Goal: Task Accomplishment & Management: Use online tool/utility

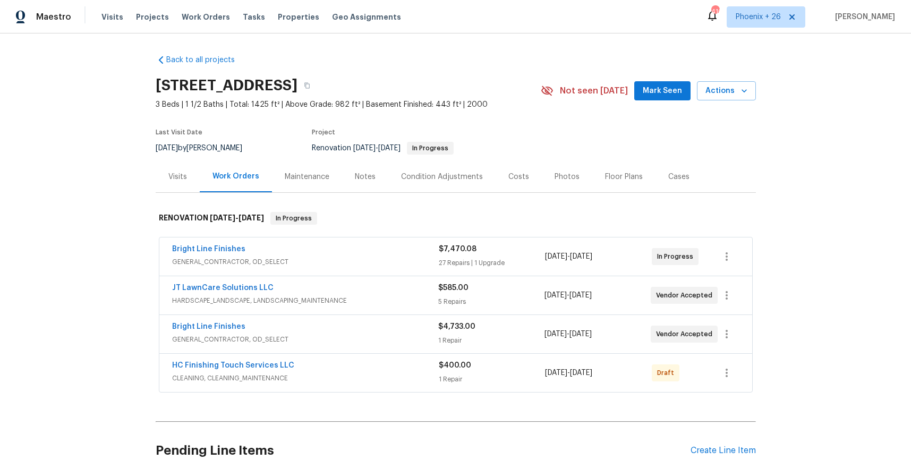
click at [183, 18] on span "Work Orders" at bounding box center [206, 17] width 48 height 11
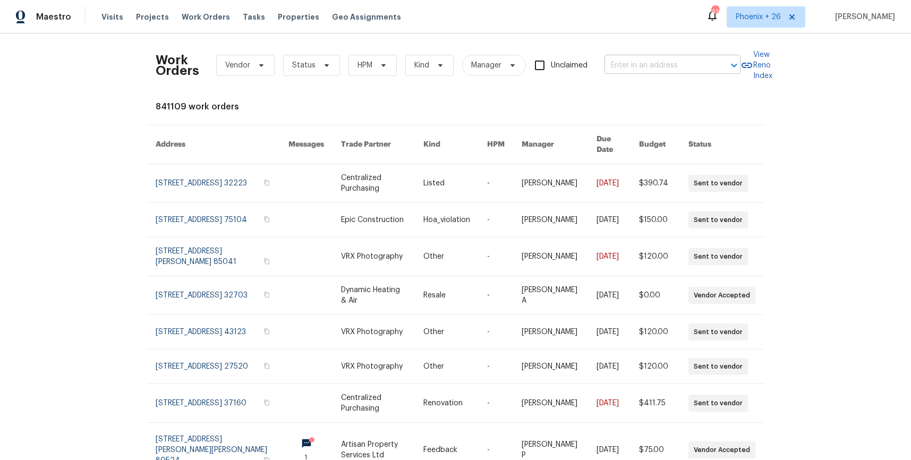
click at [622, 61] on input "text" at bounding box center [658, 65] width 106 height 16
paste input "[STREET_ADDRESS]"
type input "[STREET_ADDRESS]"
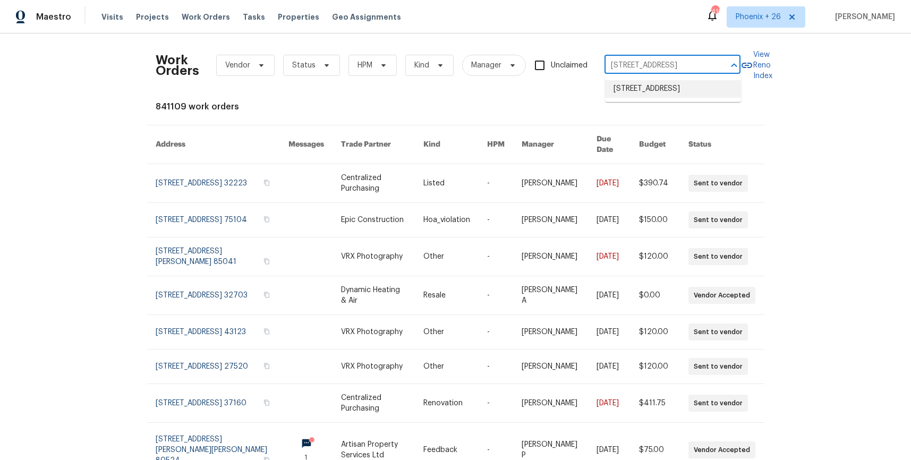
click at [648, 88] on li "[STREET_ADDRESS]" at bounding box center [673, 89] width 136 height 18
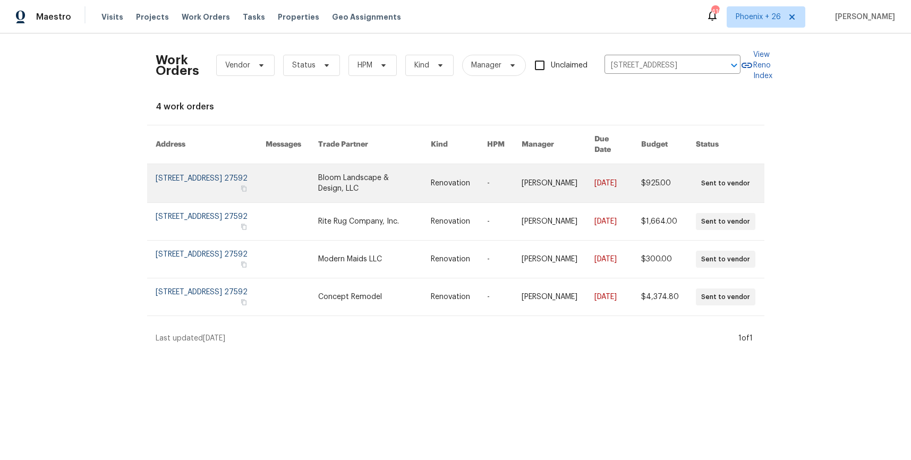
click at [404, 191] on link at bounding box center [374, 183] width 113 height 38
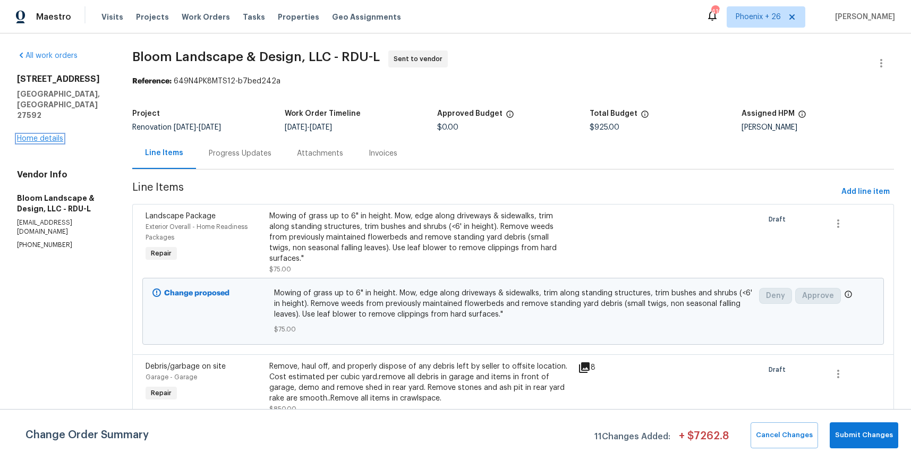
click at [59, 135] on link "Home details" at bounding box center [40, 138] width 46 height 7
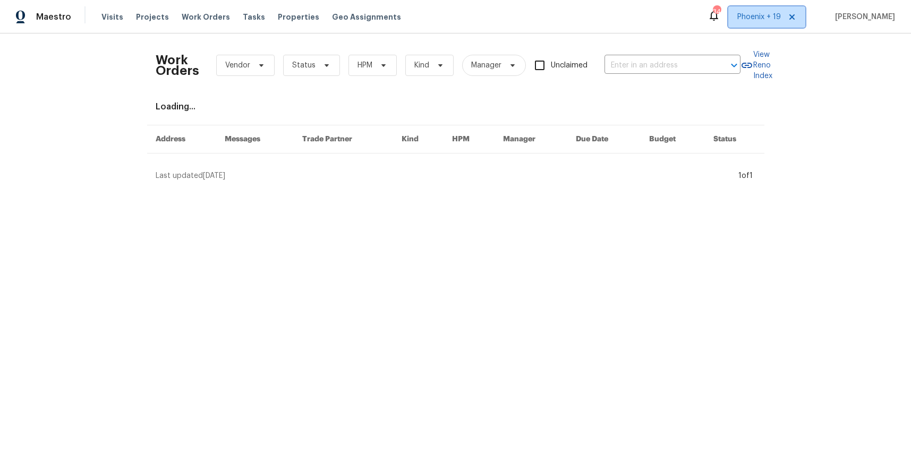
click at [754, 21] on span "Phoenix + 19" at bounding box center [760, 17] width 44 height 11
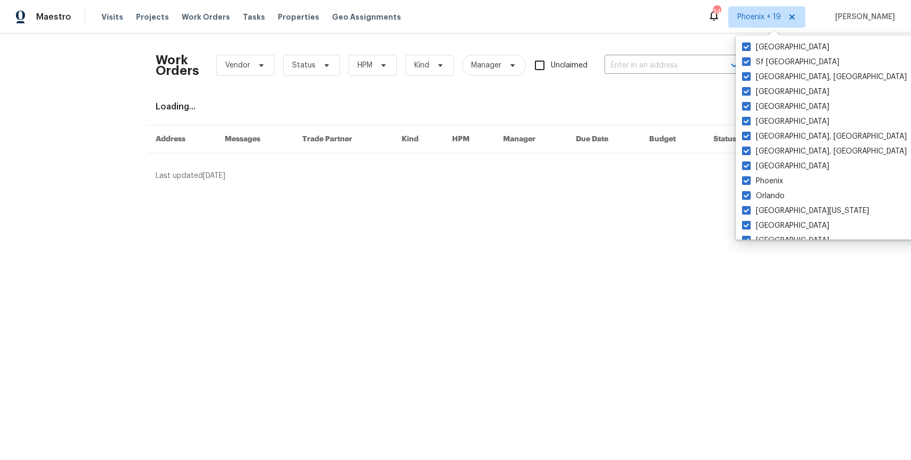
scroll to position [712, 0]
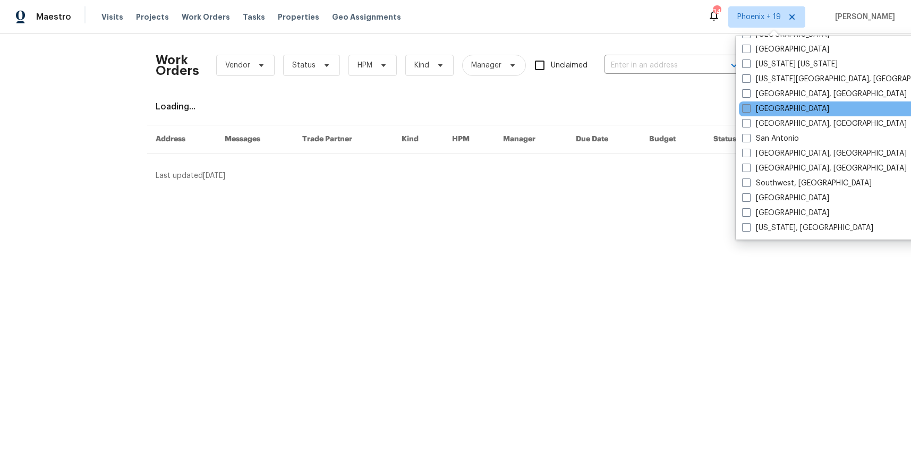
click at [758, 105] on label "Raleigh" at bounding box center [785, 109] width 87 height 11
click at [749, 105] on input "Raleigh" at bounding box center [745, 107] width 7 height 7
checkbox input "true"
click at [669, 68] on input "text" at bounding box center [658, 65] width 106 height 16
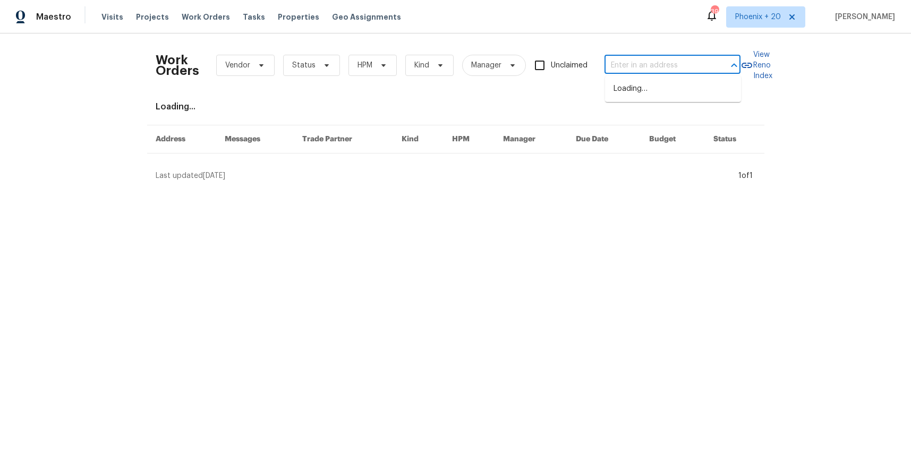
paste input "[STREET_ADDRESS]"
type input "[STREET_ADDRESS]"
click at [665, 89] on li "[STREET_ADDRESS]" at bounding box center [673, 89] width 136 height 18
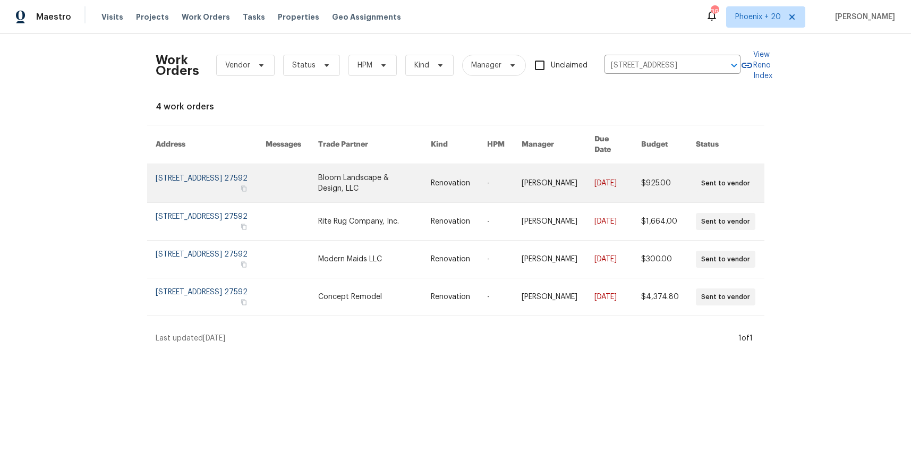
click at [387, 185] on link at bounding box center [374, 183] width 113 height 38
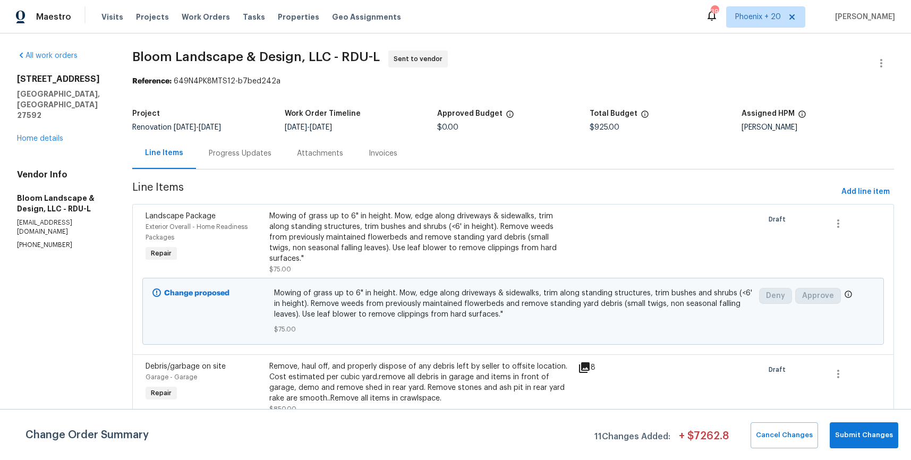
click at [52, 114] on div "401 Blackberry Creek Dr Willow Spring, NC 27592 Home details" at bounding box center [62, 109] width 90 height 70
click at [56, 135] on link "Home details" at bounding box center [40, 138] width 46 height 7
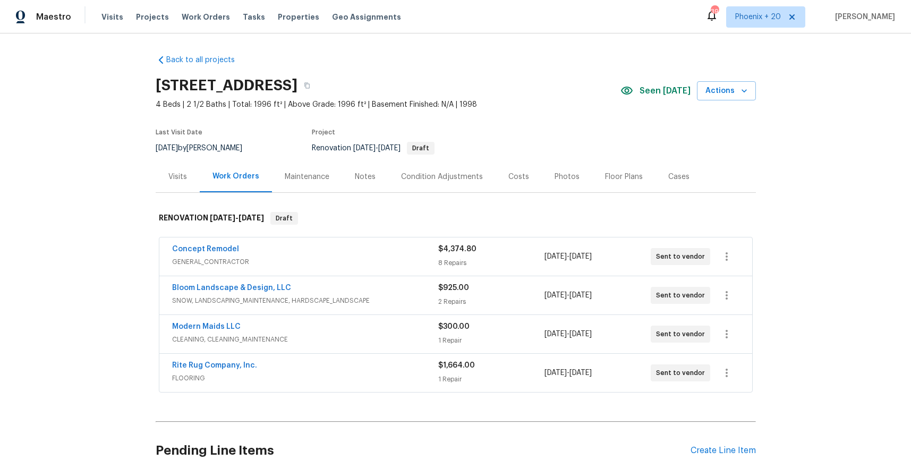
scroll to position [98, 0]
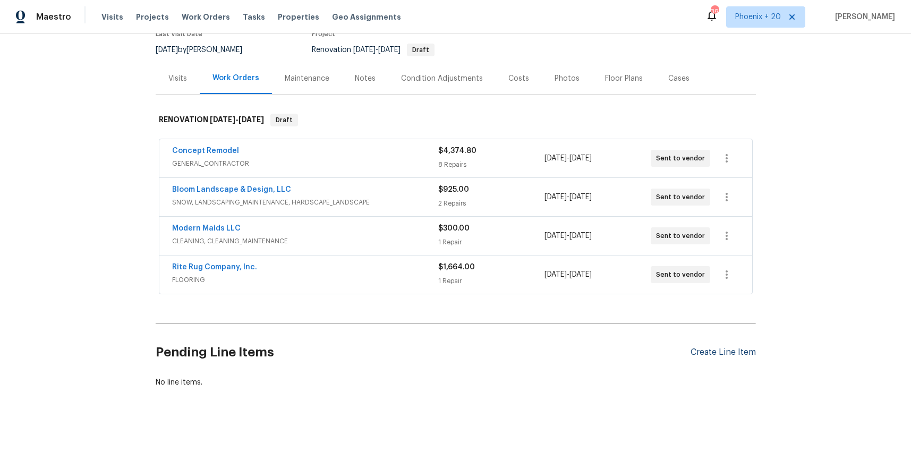
click at [716, 351] on div "Create Line Item" at bounding box center [723, 353] width 65 height 10
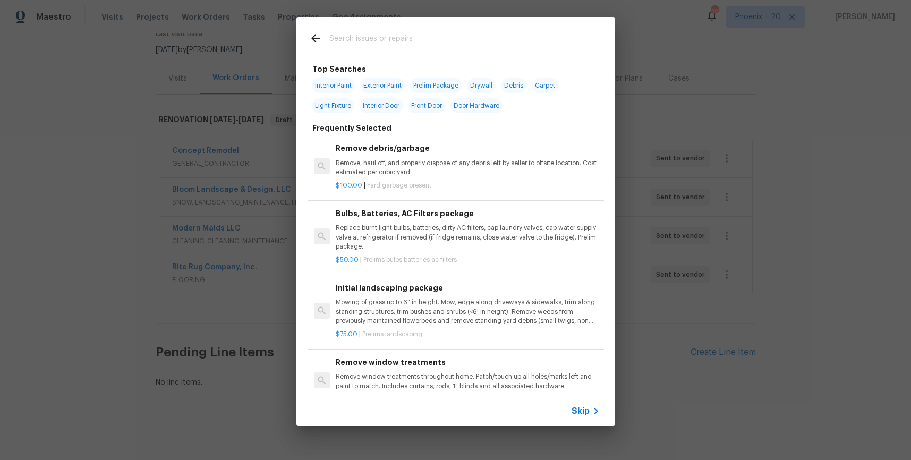
click at [421, 37] on input "text" at bounding box center [442, 40] width 225 height 16
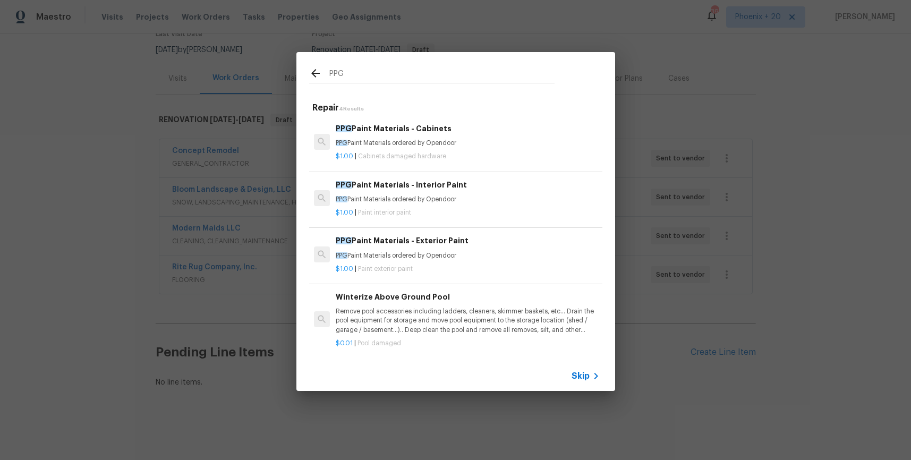
type input "PPG"
click at [492, 188] on h6 "PPG Paint Materials - Interior Paint" at bounding box center [468, 185] width 264 height 12
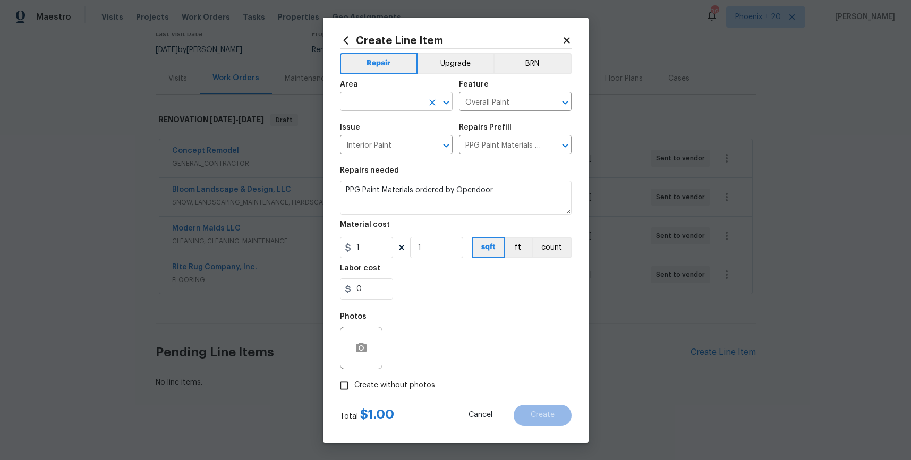
click at [404, 96] on input "text" at bounding box center [381, 103] width 83 height 16
click at [424, 138] on li "Interior Overall" at bounding box center [396, 144] width 113 height 18
type input "Interior Overall"
drag, startPoint x: 477, startPoint y: 331, endPoint x: 455, endPoint y: 317, distance: 26.3
click at [472, 327] on div "Photos" at bounding box center [456, 341] width 232 height 69
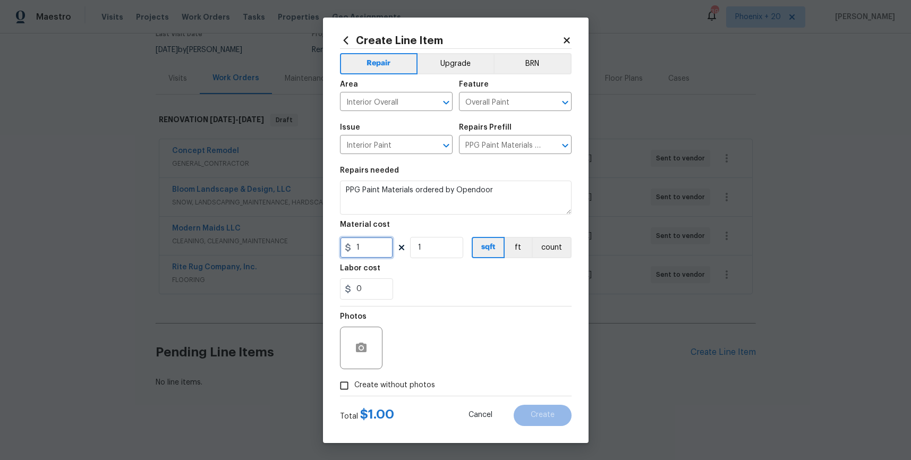
drag, startPoint x: 376, startPoint y: 255, endPoint x: 349, endPoint y: 250, distance: 27.0
click at [350, 250] on div "1" at bounding box center [366, 247] width 53 height 21
type input "612.94"
click at [417, 386] on span "Create without photos" at bounding box center [395, 385] width 81 height 11
click at [355, 386] on input "Create without photos" at bounding box center [344, 386] width 20 height 20
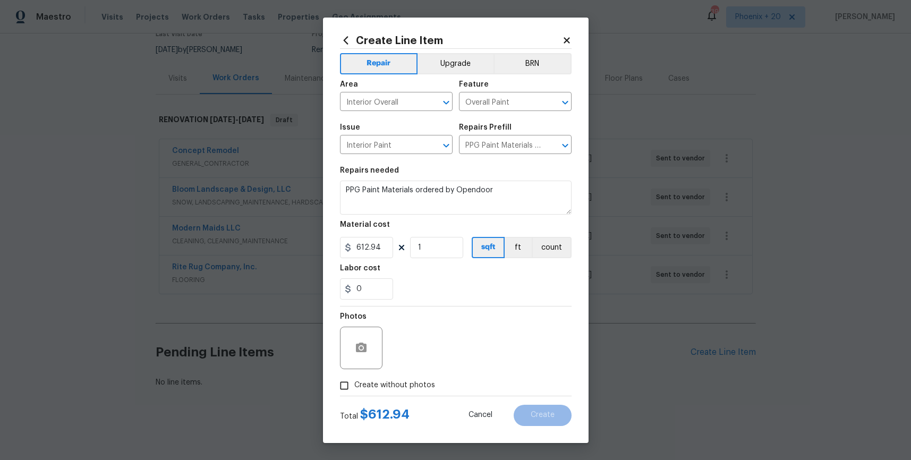
checkbox input "true"
click at [426, 365] on textarea at bounding box center [481, 348] width 181 height 43
type textarea "NA"
drag, startPoint x: 506, startPoint y: 412, endPoint x: 528, endPoint y: 414, distance: 22.4
click at [510, 413] on div "Cancel Create" at bounding box center [512, 415] width 120 height 21
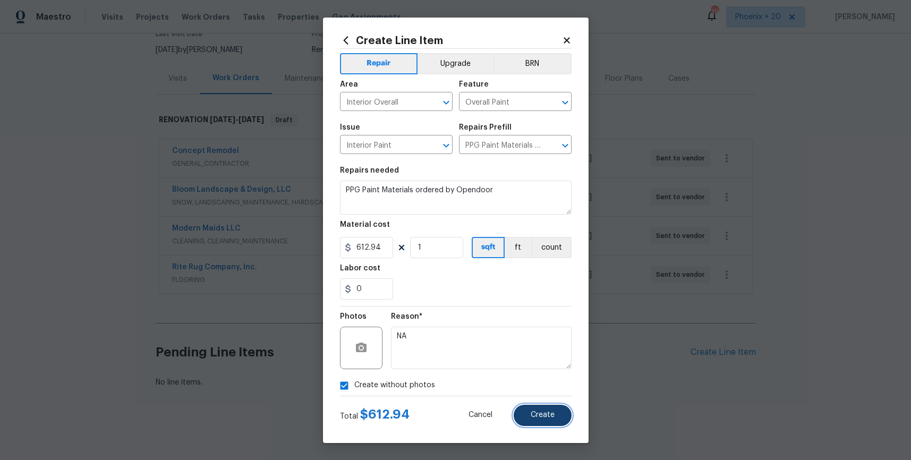
click at [528, 414] on button "Create" at bounding box center [543, 415] width 58 height 21
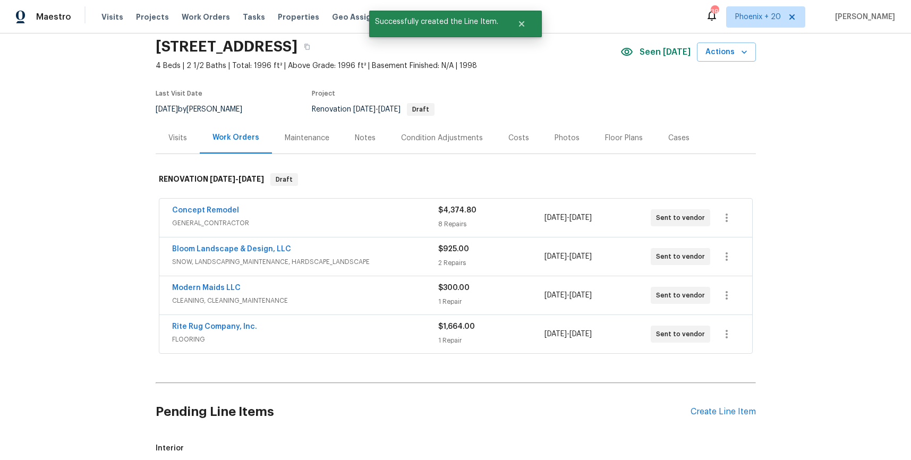
scroll to position [220, 0]
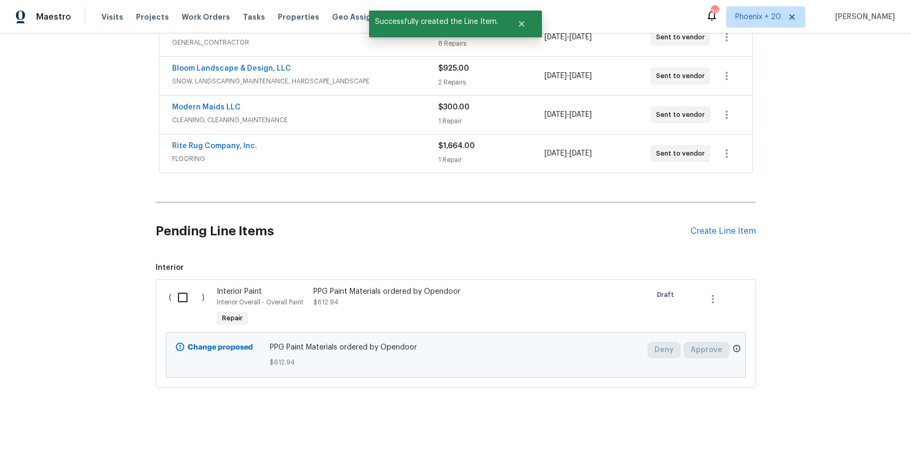
click at [176, 306] on input "checkbox" at bounding box center [187, 297] width 30 height 22
checkbox input "true"
click at [840, 427] on span "Create Work Order" at bounding box center [850, 433] width 71 height 13
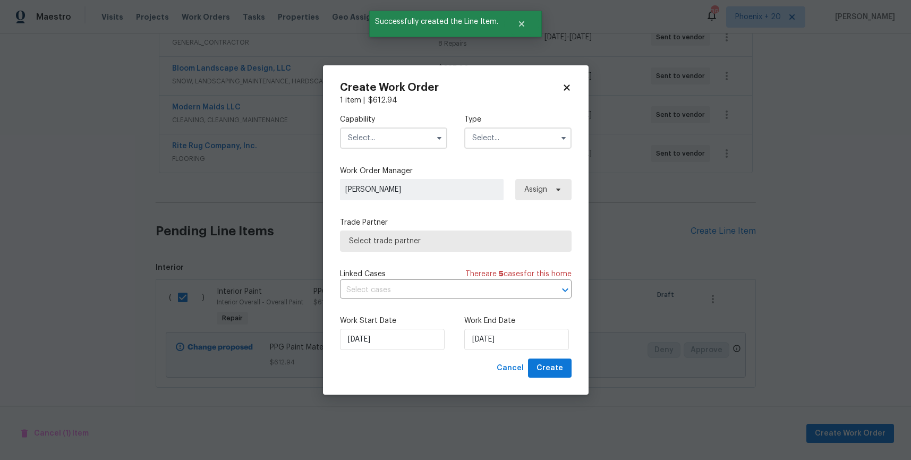
click at [421, 145] on input "text" at bounding box center [393, 138] width 107 height 21
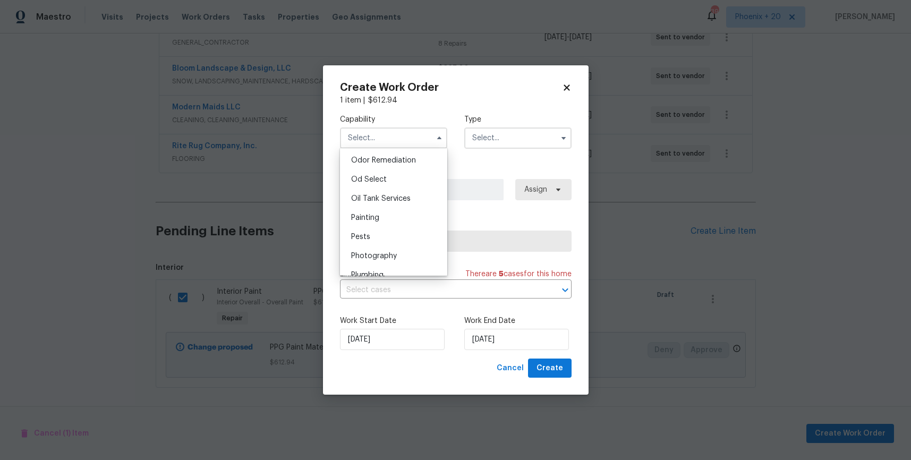
scroll to position [848, 0]
click at [394, 203] on div "Painting" at bounding box center [394, 205] width 102 height 19
type input "Painting"
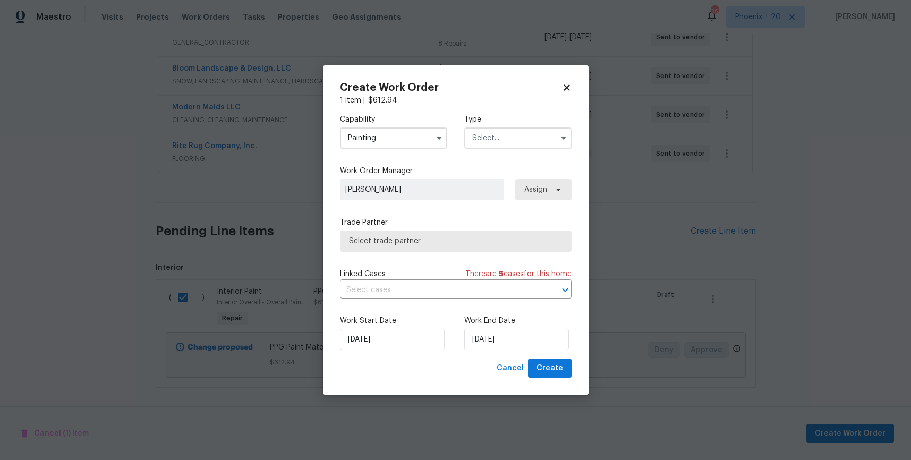
drag, startPoint x: 556, startPoint y: 134, endPoint x: 552, endPoint y: 141, distance: 8.1
click at [556, 134] on span at bounding box center [564, 138] width 16 height 16
drag, startPoint x: 523, startPoint y: 139, endPoint x: 524, endPoint y: 146, distance: 7.5
click at [524, 142] on input "text" at bounding box center [518, 138] width 107 height 21
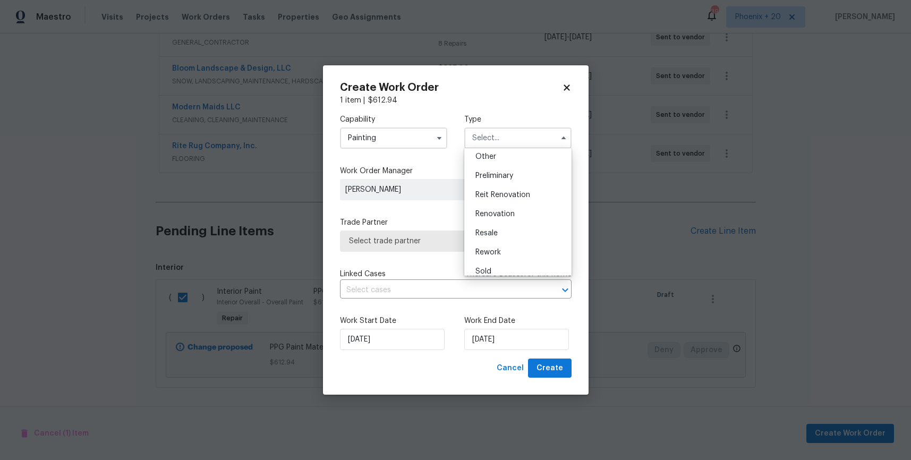
scroll to position [241, 0]
click at [521, 191] on div "Renovation" at bounding box center [518, 187] width 102 height 19
type input "Renovation"
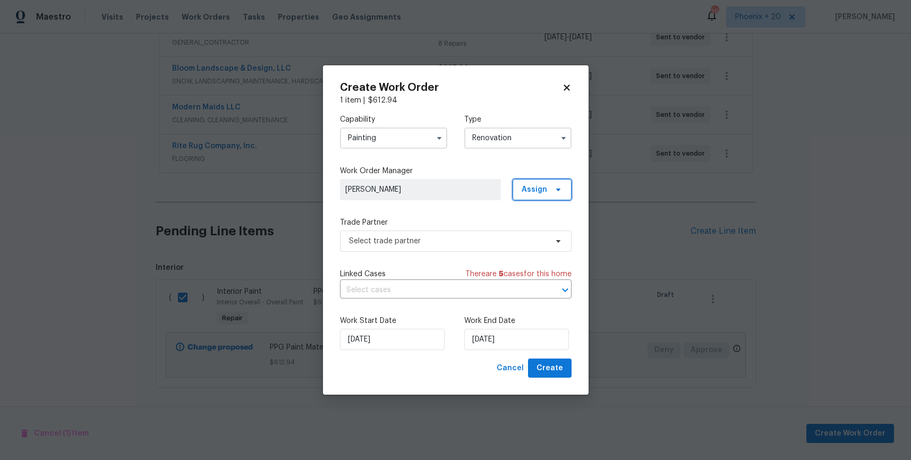
click at [541, 188] on span "Assign" at bounding box center [535, 189] width 26 height 11
click at [538, 230] on div "Assign to me" at bounding box center [544, 234] width 46 height 11
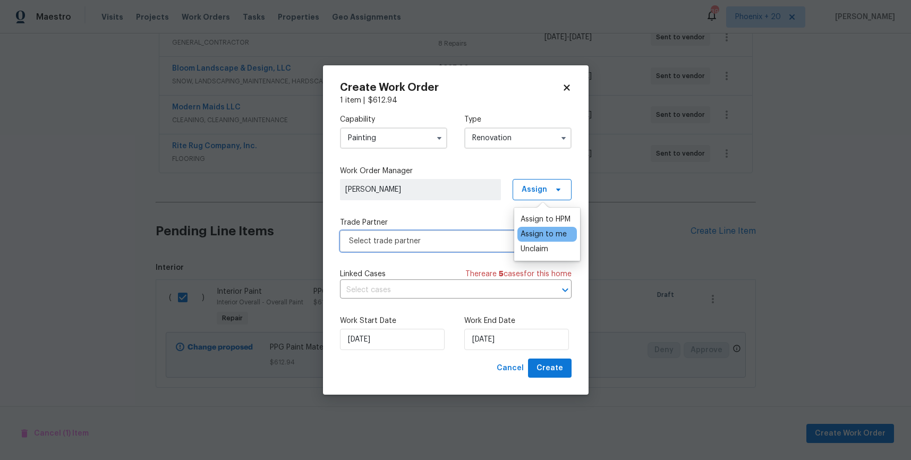
click at [468, 241] on span "Select trade partner" at bounding box center [448, 241] width 198 height 11
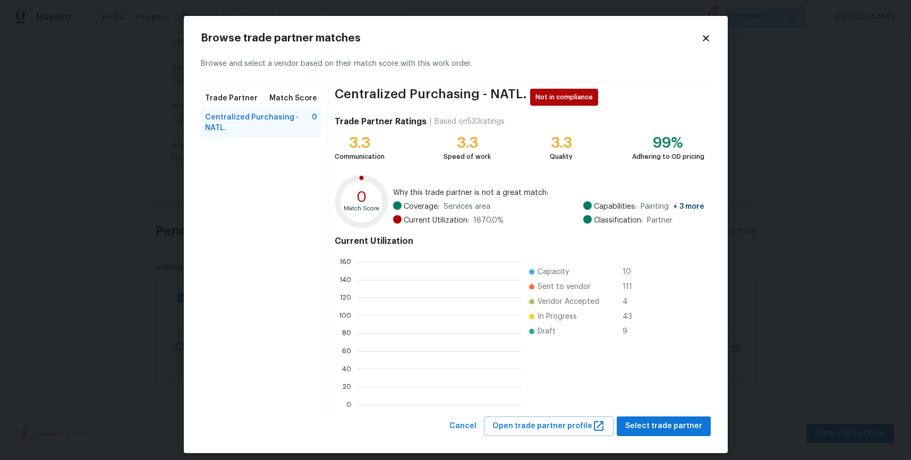
scroll to position [149, 164]
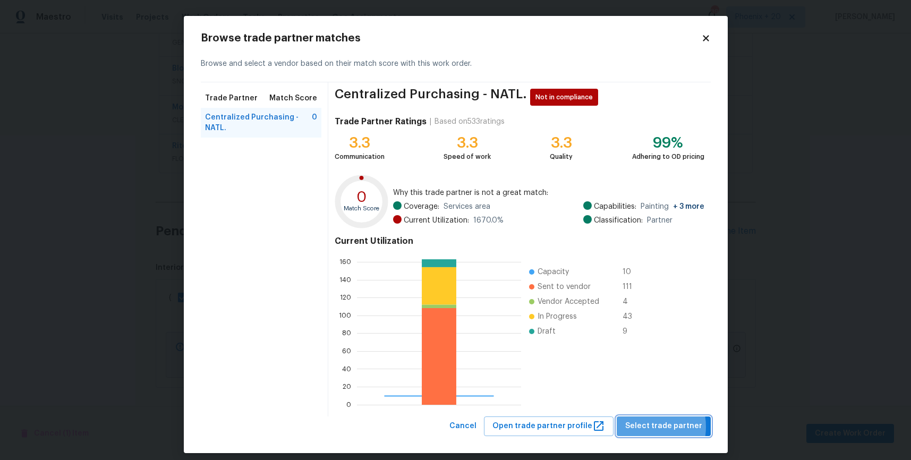
drag, startPoint x: 645, startPoint y: 427, endPoint x: 619, endPoint y: 407, distance: 32.2
click at [645, 426] on span "Select trade partner" at bounding box center [664, 426] width 77 height 13
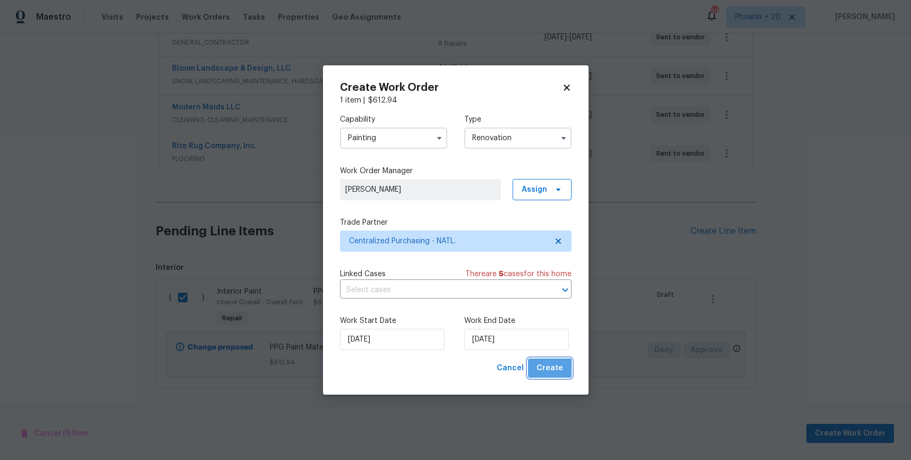
click at [550, 378] on button "Create" at bounding box center [550, 369] width 44 height 20
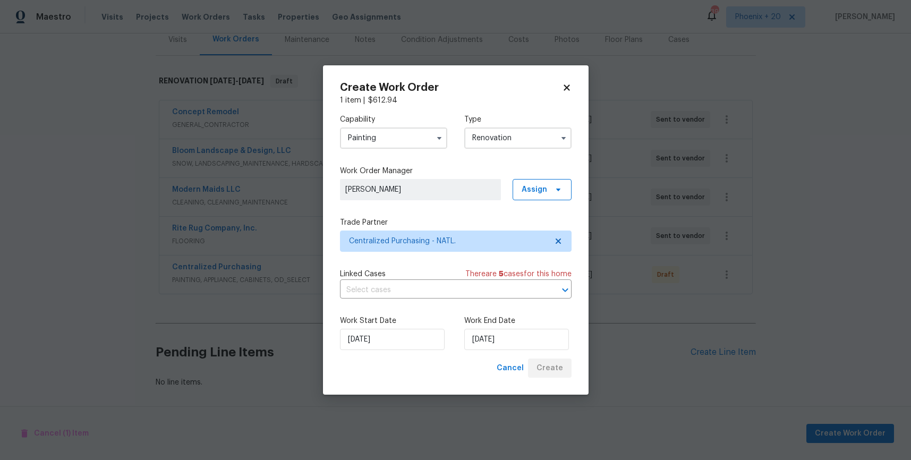
scroll to position [137, 0]
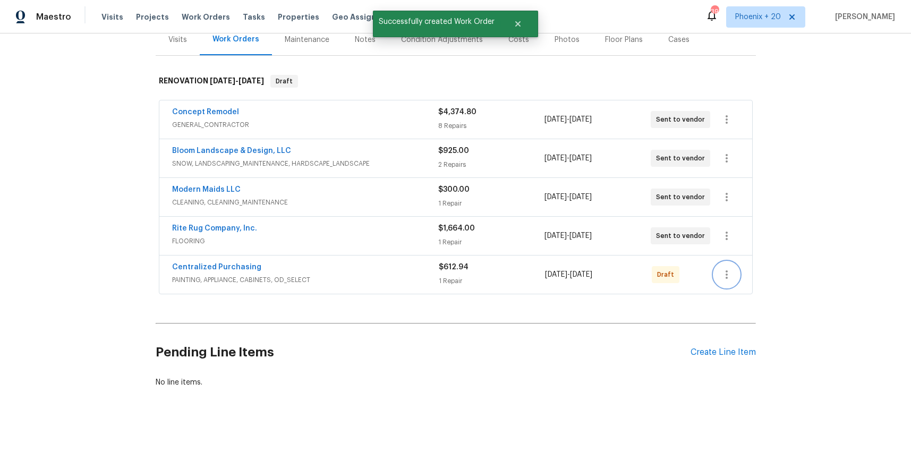
click at [732, 275] on icon "button" at bounding box center [727, 274] width 13 height 13
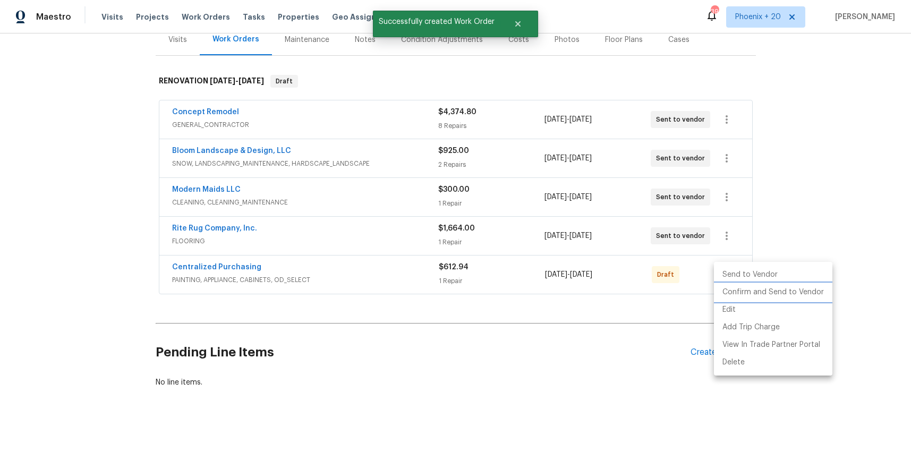
click at [733, 299] on li "Confirm and Send to Vendor" at bounding box center [773, 293] width 119 height 18
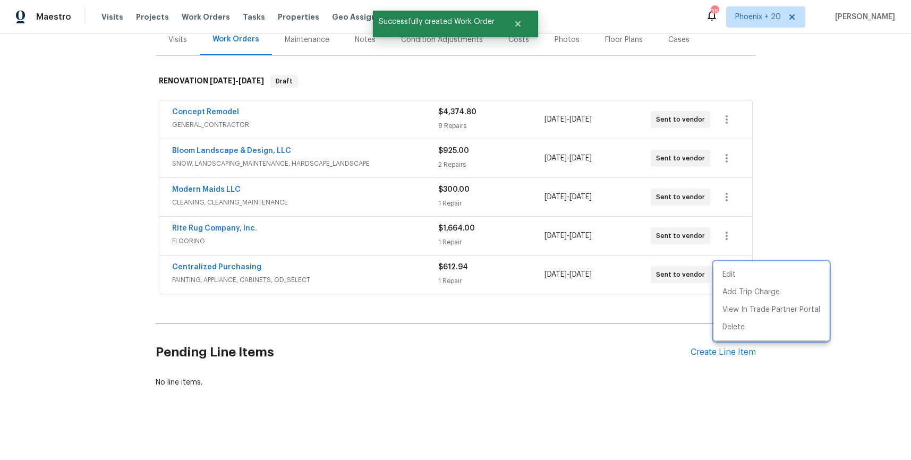
drag, startPoint x: 297, startPoint y: 290, endPoint x: 243, endPoint y: 264, distance: 59.2
click at [289, 288] on div at bounding box center [455, 230] width 911 height 460
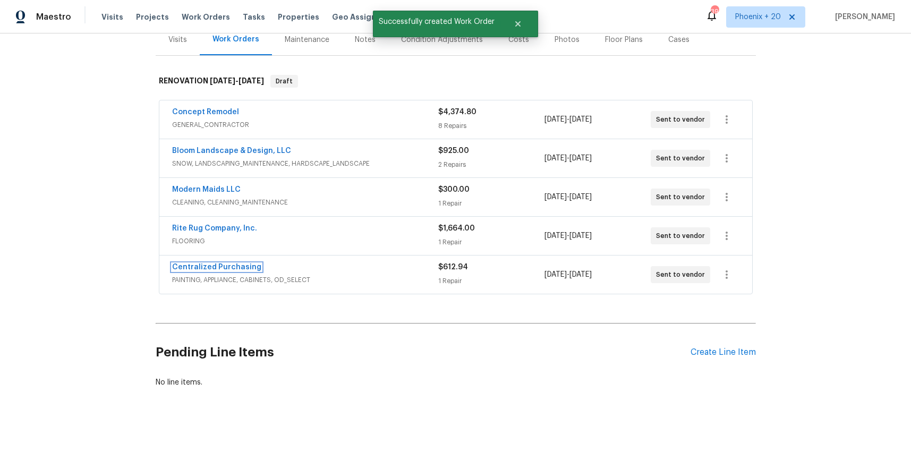
click at [241, 265] on link "Centralized Purchasing" at bounding box center [216, 267] width 89 height 7
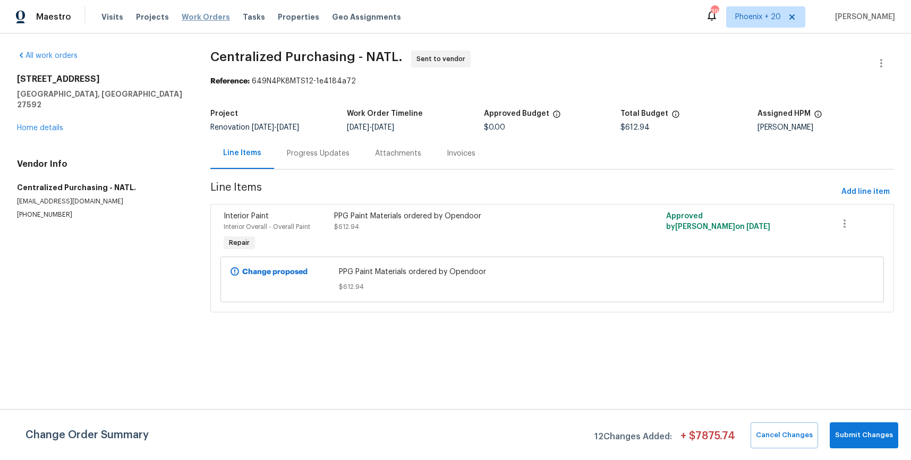
click at [204, 18] on span "Work Orders" at bounding box center [206, 17] width 48 height 11
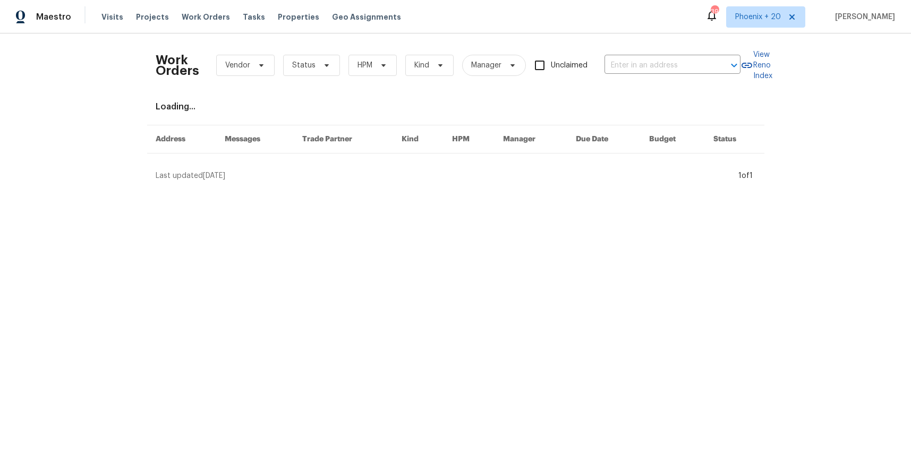
click at [696, 75] on div "Work Orders Vendor Status HPM Kind Manager Unclaimed ​" at bounding box center [448, 65] width 585 height 47
click at [690, 69] on input "text" at bounding box center [658, 65] width 106 height 16
paste input "2383 Coach House Loop, Castle Rock, CO 80109"
type input "2383 Coach House Loop, Castle Rock, CO 80109"
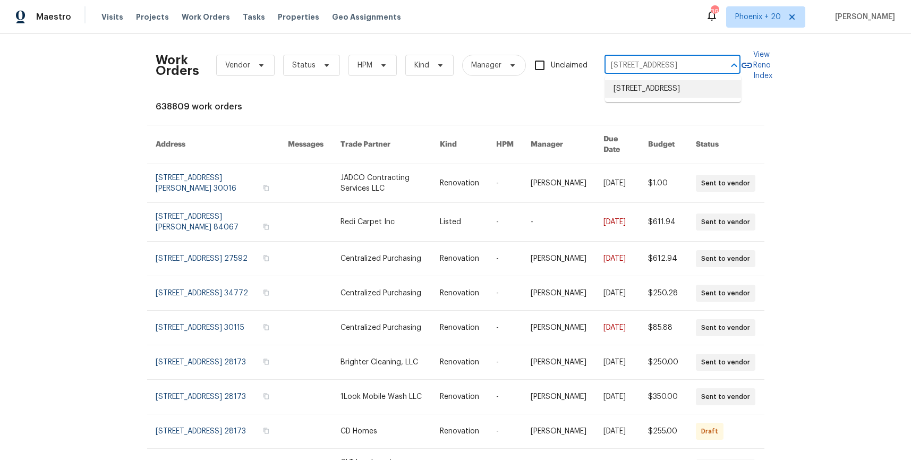
click at [673, 94] on li "2383 Coach House Loop, Castle Rock, CO 80109" at bounding box center [673, 89] width 136 height 18
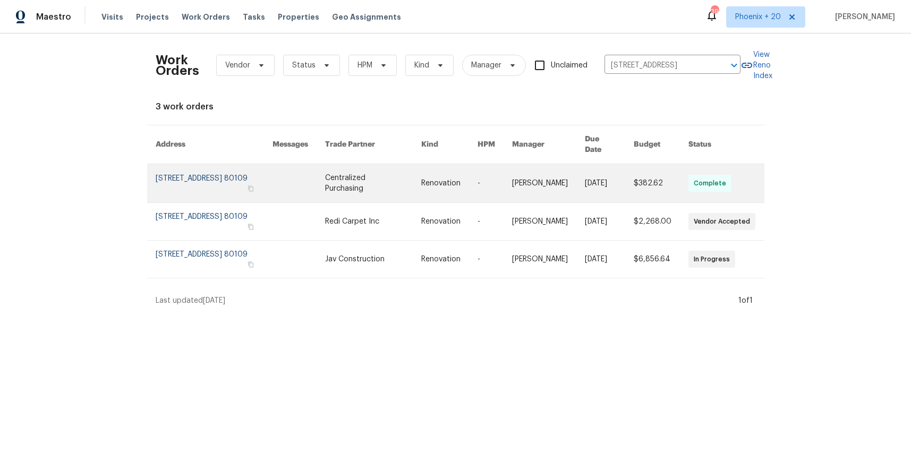
click at [394, 172] on link at bounding box center [373, 183] width 96 height 38
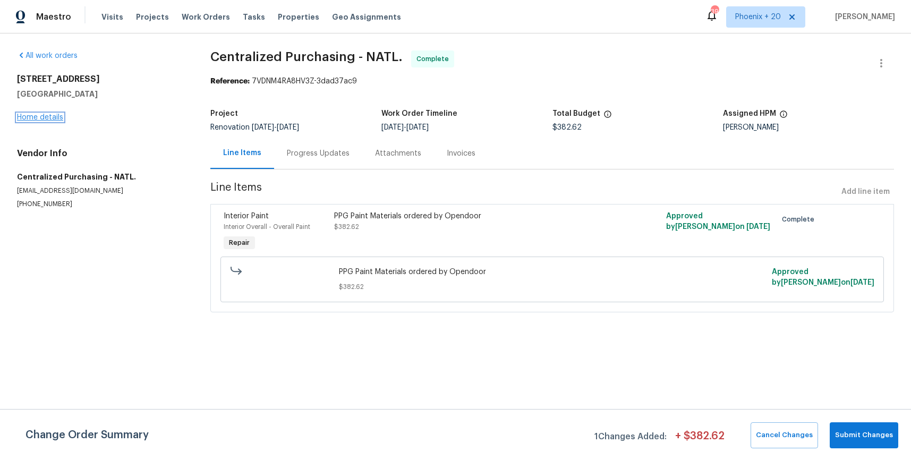
click at [58, 114] on link "Home details" at bounding box center [40, 117] width 46 height 7
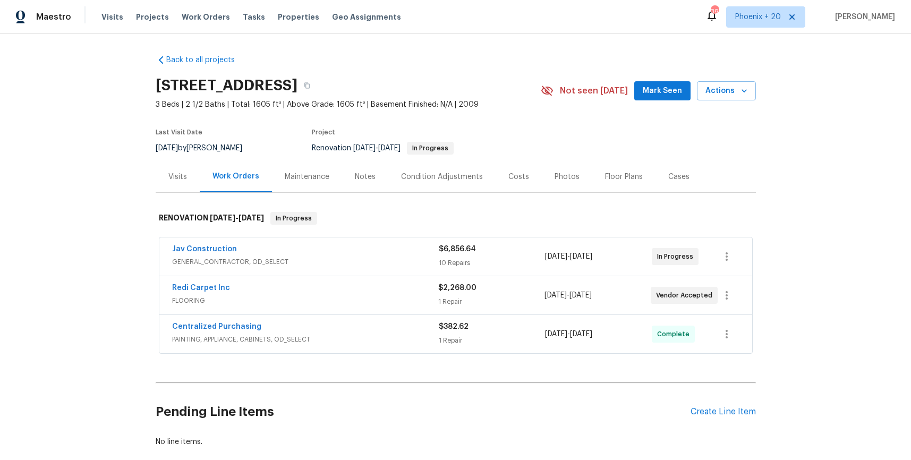
scroll to position [60, 0]
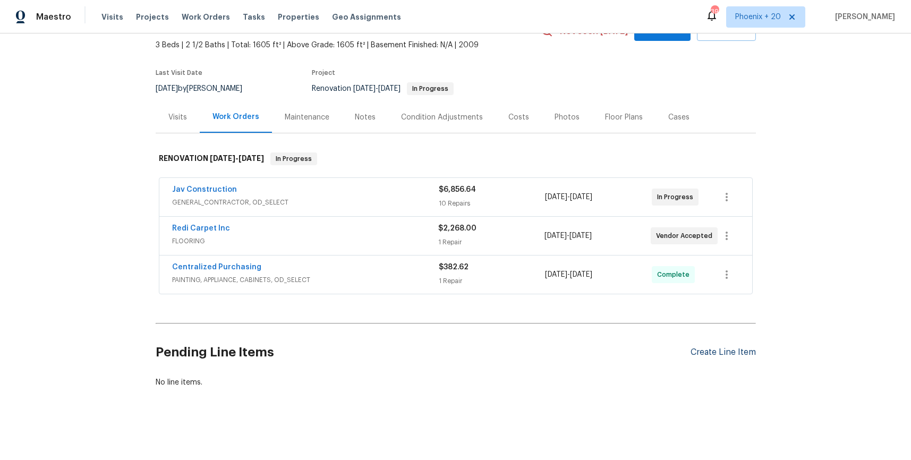
click at [720, 344] on div "Pending Line Items Create Line Item" at bounding box center [456, 352] width 601 height 49
click at [725, 349] on div "Create Line Item" at bounding box center [723, 353] width 65 height 10
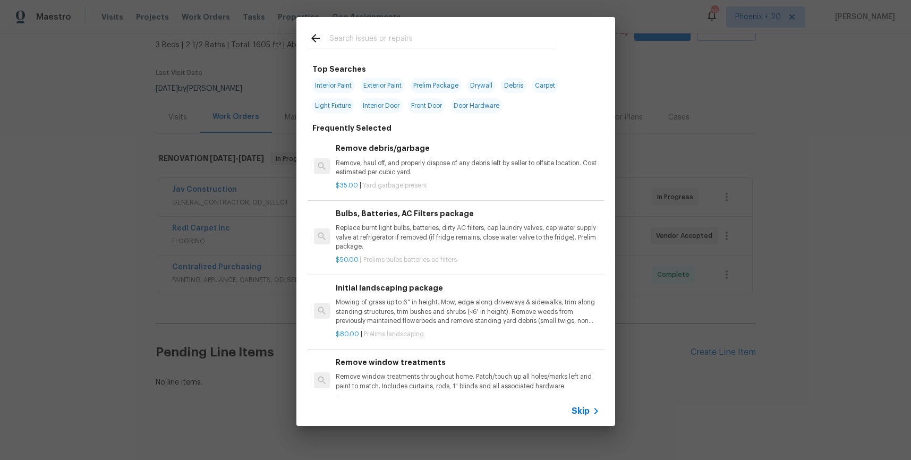
click at [386, 44] on input "text" at bounding box center [442, 40] width 225 height 16
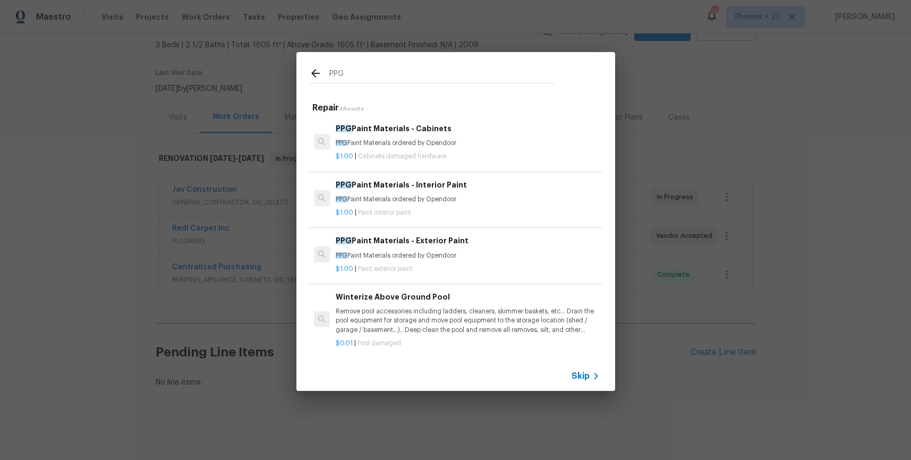
type input "PPG"
click at [499, 267] on p "$1.00 | Paint exterior paint" at bounding box center [468, 269] width 264 height 9
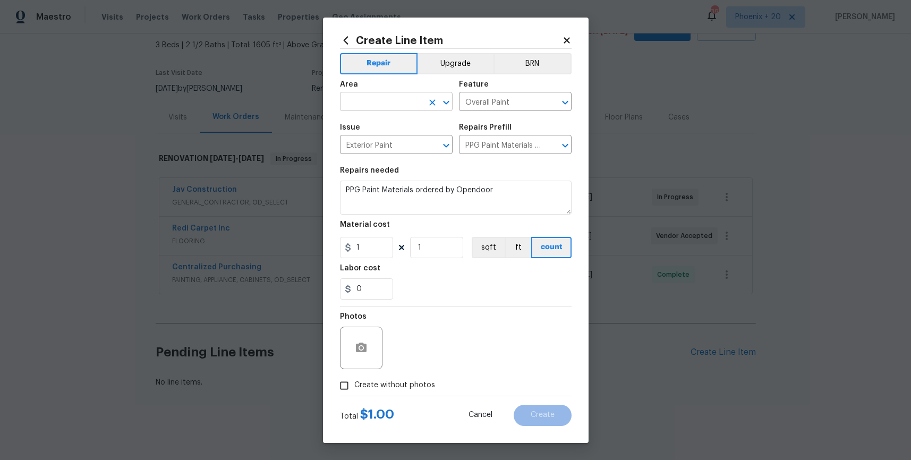
click at [362, 96] on input "text" at bounding box center [381, 103] width 83 height 16
click at [370, 118] on li "Exterior Overall" at bounding box center [396, 126] width 113 height 18
type input "Exterior Overall"
click at [448, 313] on div "Photos" at bounding box center [456, 341] width 232 height 69
click at [318, 245] on div "Create Line Item Repair Upgrade BRN Area Exterior Overall ​ Feature Overall Pai…" at bounding box center [455, 230] width 911 height 460
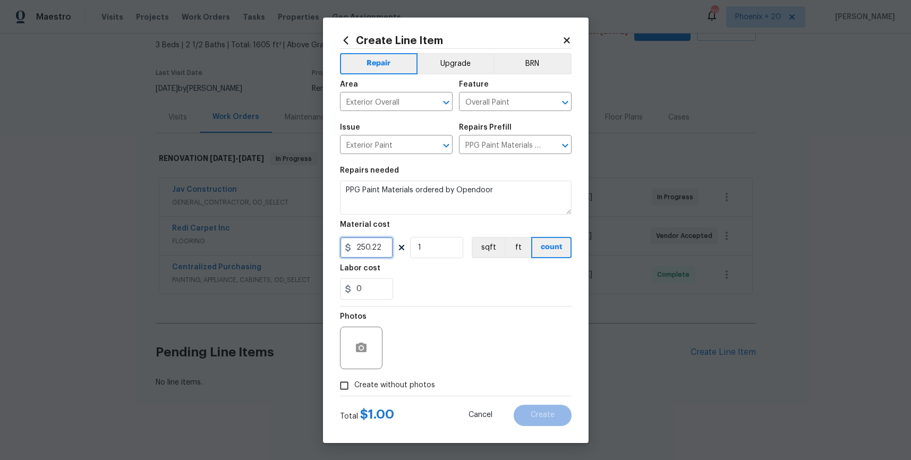
type input "250.22"
click at [409, 384] on span "Create without photos" at bounding box center [395, 385] width 81 height 11
click at [355, 384] on input "Create without photos" at bounding box center [344, 386] width 20 height 20
checkbox input "true"
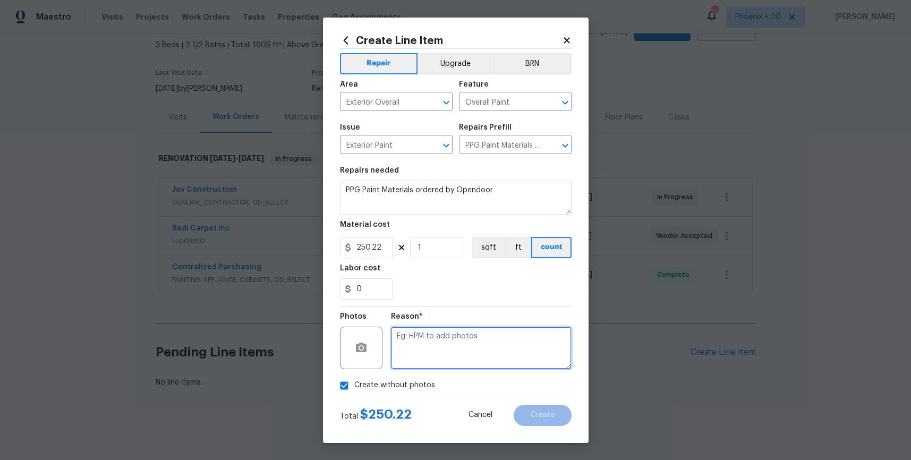
click at [425, 350] on textarea at bounding box center [481, 348] width 181 height 43
type textarea "NA"
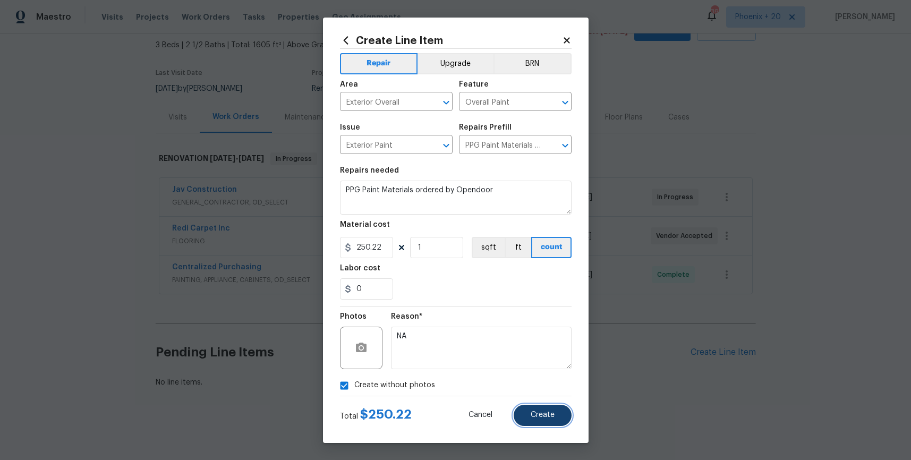
click at [556, 423] on button "Create" at bounding box center [543, 415] width 58 height 21
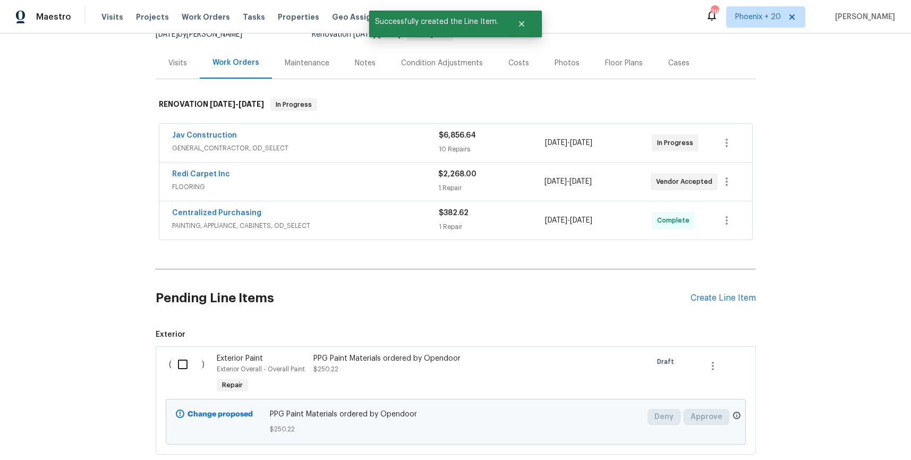
scroll to position [143, 0]
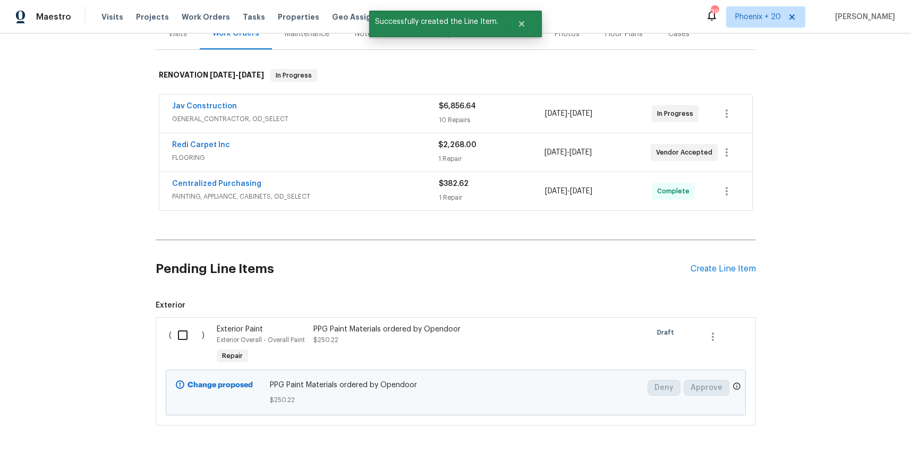
click at [181, 337] on input "checkbox" at bounding box center [187, 335] width 30 height 22
checkbox input "true"
click at [832, 432] on span "Create Work Order" at bounding box center [850, 433] width 71 height 13
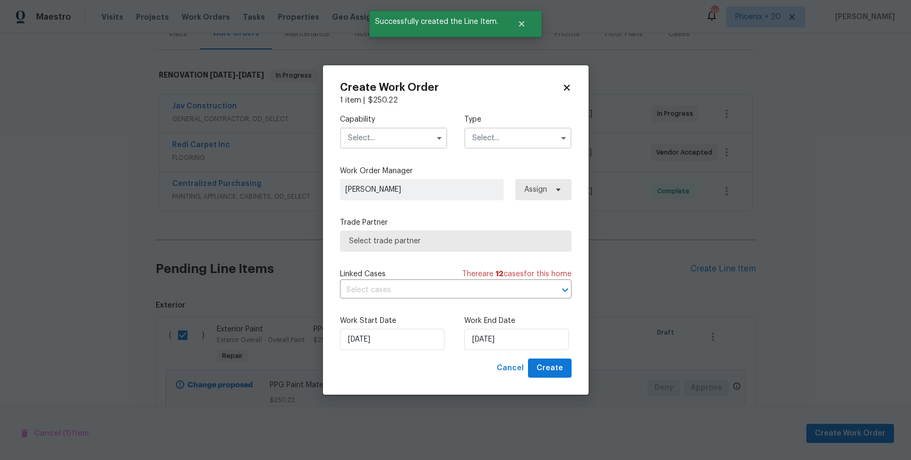
drag, startPoint x: 433, startPoint y: 142, endPoint x: 406, endPoint y: 178, distance: 44.8
click at [432, 142] on span at bounding box center [440, 138] width 16 height 16
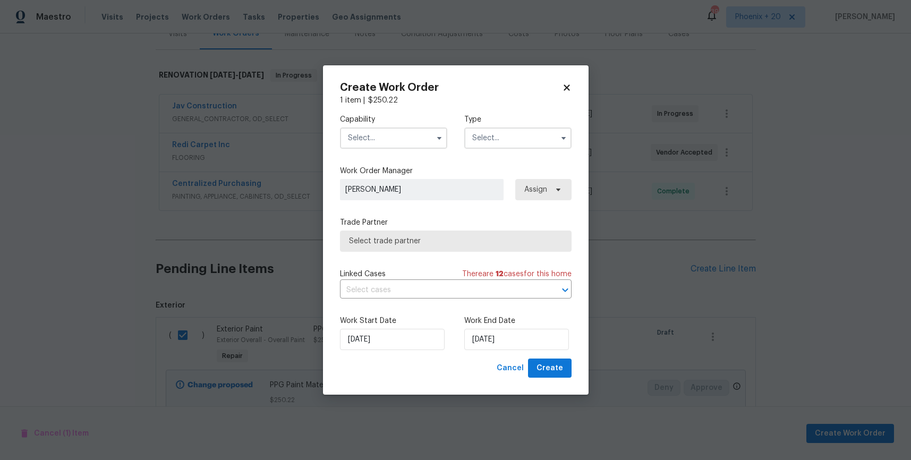
click at [398, 140] on input "text" at bounding box center [393, 138] width 107 height 21
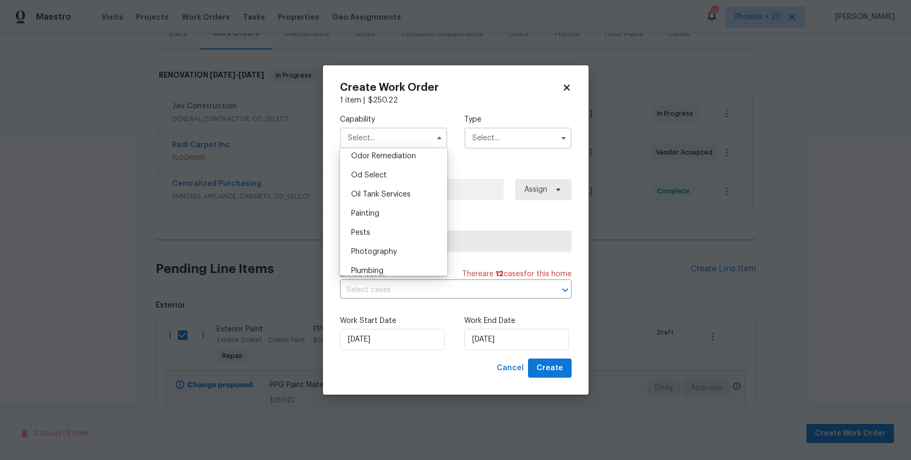
scroll to position [867, 0]
click at [410, 185] on div "Painting" at bounding box center [394, 186] width 102 height 19
type input "Painting"
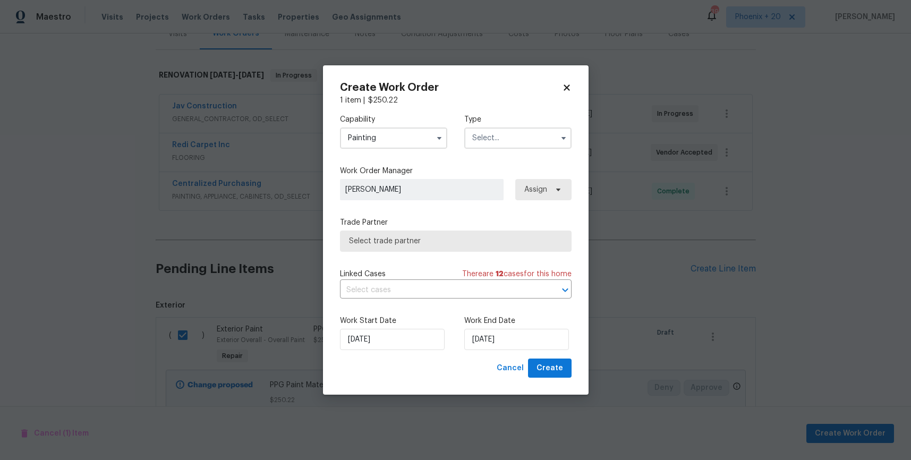
drag, startPoint x: 477, startPoint y: 156, endPoint x: 478, endPoint y: 146, distance: 10.7
click at [477, 152] on div "Capability Painting Type" at bounding box center [456, 132] width 232 height 52
click at [478, 146] on input "text" at bounding box center [518, 138] width 107 height 21
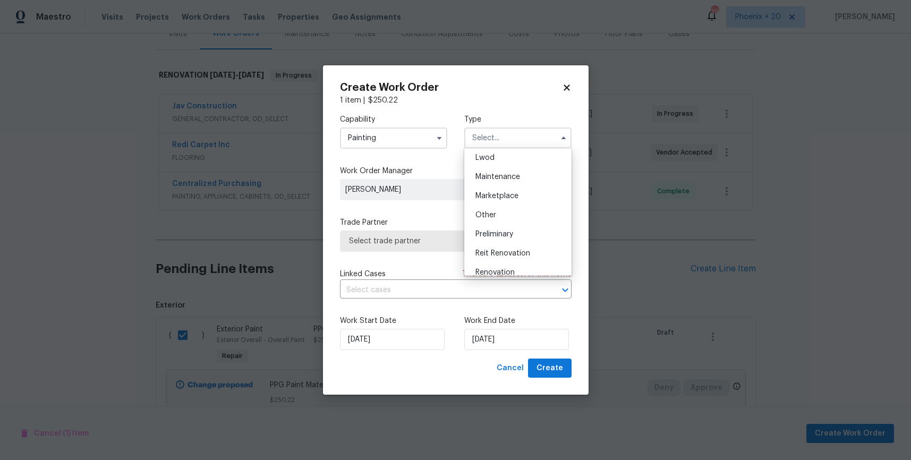
scroll to position [241, 0]
click at [488, 185] on span "Renovation" at bounding box center [495, 186] width 39 height 7
type input "Renovation"
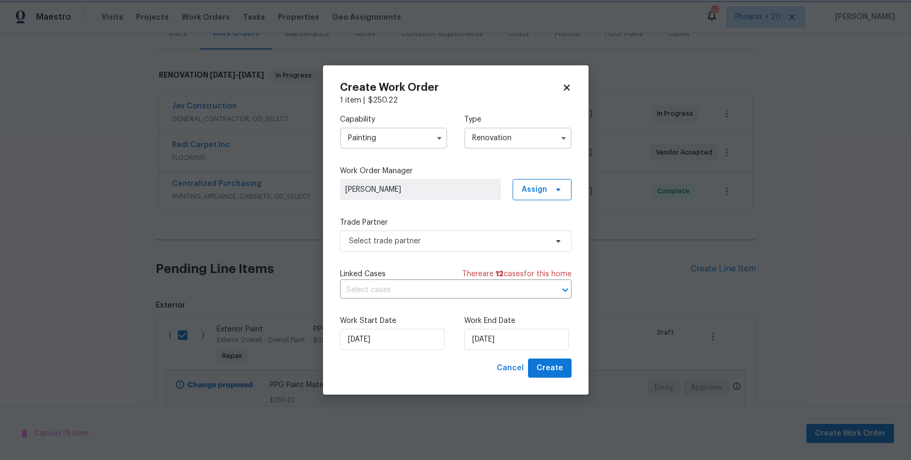
scroll to position [0, 0]
drag, startPoint x: 531, startPoint y: 190, endPoint x: 530, endPoint y: 198, distance: 8.6
click at [531, 190] on span "Assign" at bounding box center [535, 189] width 26 height 11
click at [537, 232] on div "Assign to me" at bounding box center [544, 234] width 46 height 11
click at [470, 236] on span "Select trade partner" at bounding box center [448, 241] width 198 height 11
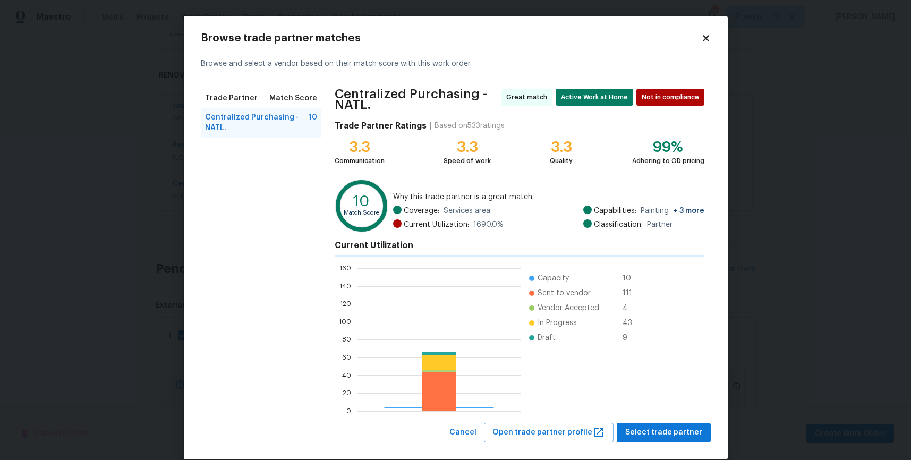
scroll to position [149, 164]
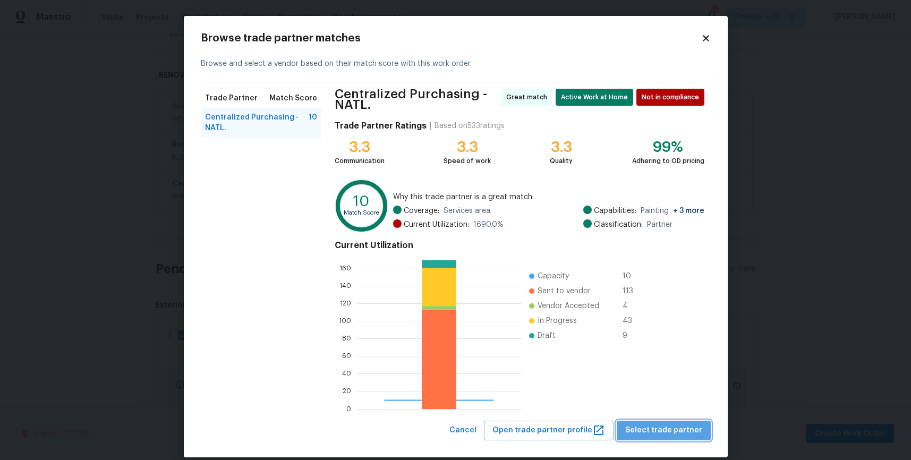
click at [682, 433] on span "Select trade partner" at bounding box center [664, 430] width 77 height 13
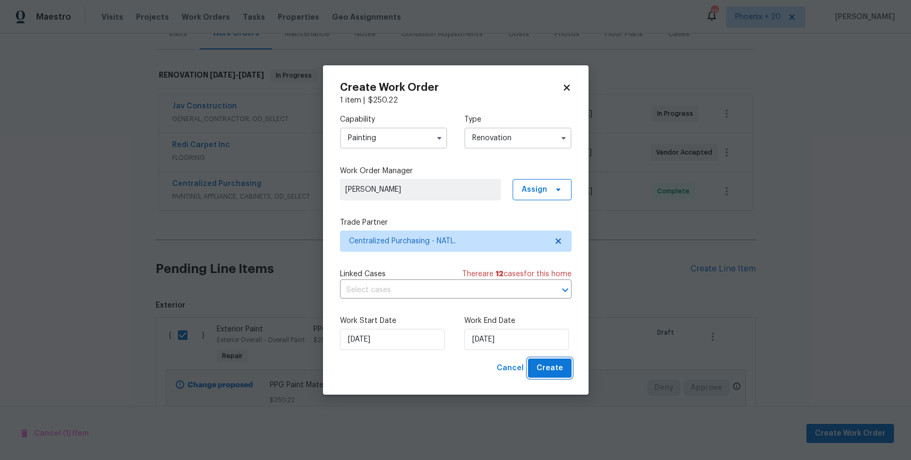
click at [560, 377] on button "Create" at bounding box center [550, 369] width 44 height 20
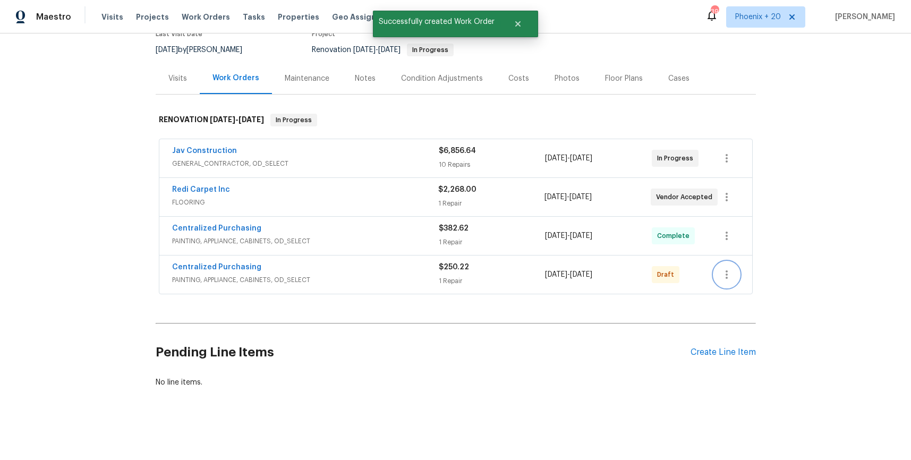
click at [719, 276] on button "button" at bounding box center [727, 275] width 26 height 26
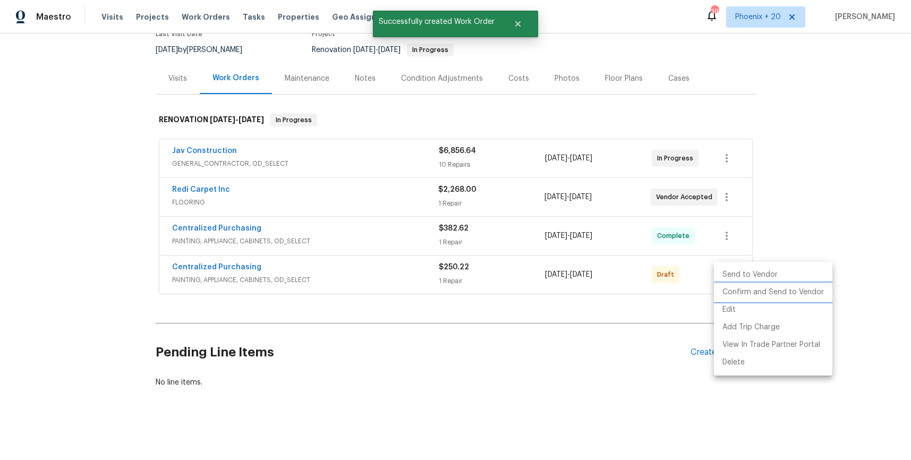
click at [725, 285] on li "Confirm and Send to Vendor" at bounding box center [773, 293] width 119 height 18
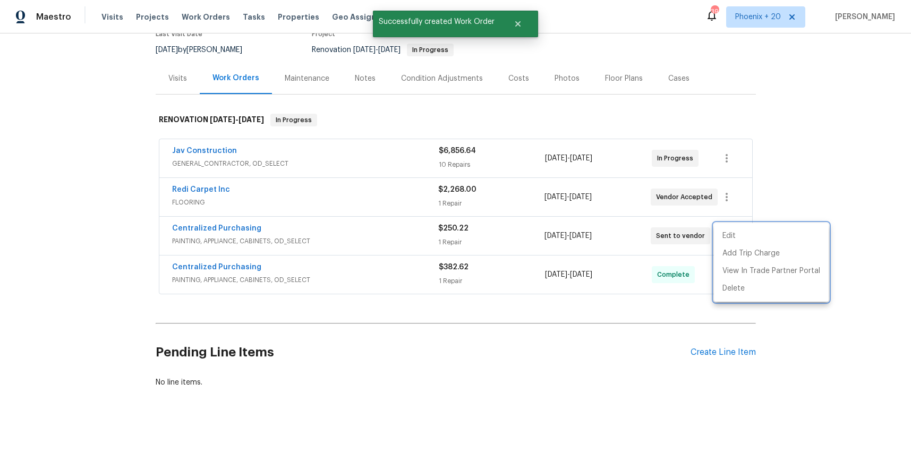
click at [291, 212] on div at bounding box center [455, 230] width 911 height 460
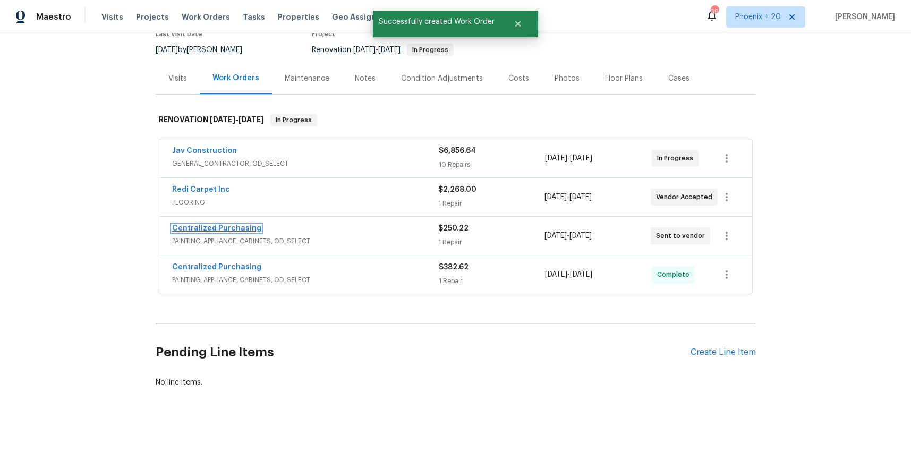
click at [224, 226] on link "Centralized Purchasing" at bounding box center [216, 228] width 89 height 7
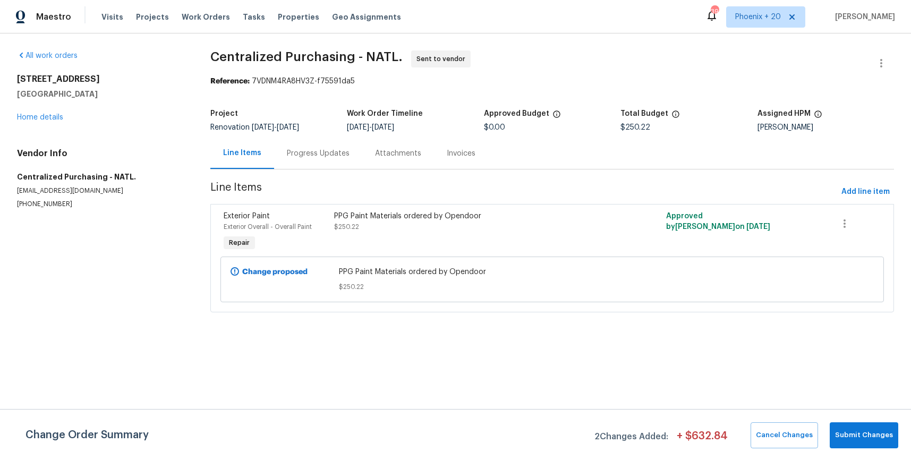
click at [209, 22] on div "Visits Projects Work Orders Tasks Properties Geo Assignments" at bounding box center [258, 16] width 313 height 21
click at [205, 17] on span "Work Orders" at bounding box center [206, 17] width 48 height 11
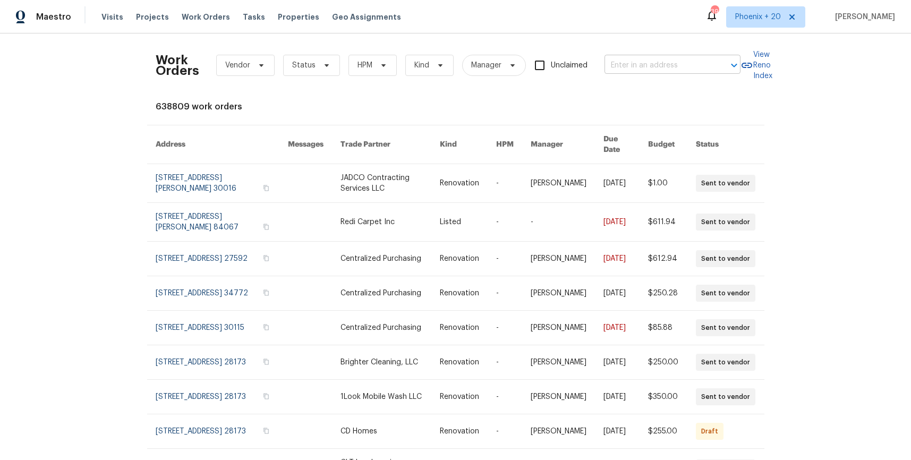
click at [662, 73] on body "Maestro Visits Projects Work Orders Tasks Properties Geo Assignments 393 Phoeni…" at bounding box center [455, 230] width 911 height 460
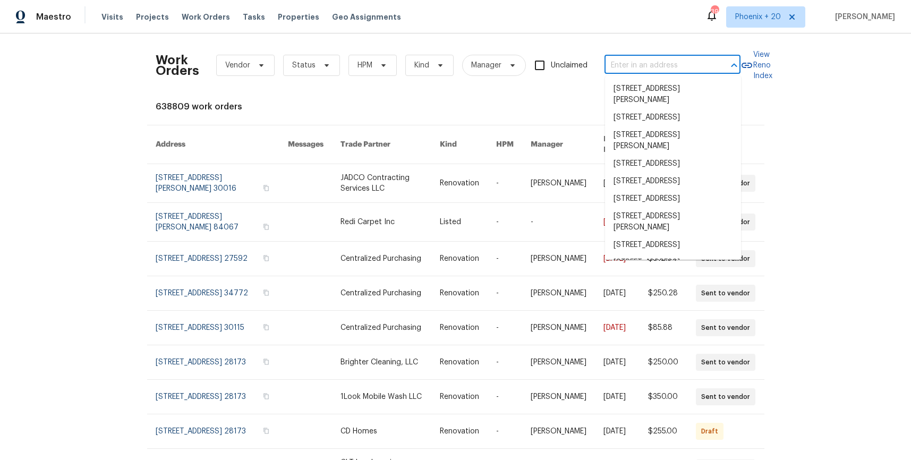
paste input "8437 Crosser Dr, Indianapolis, IN 46237"
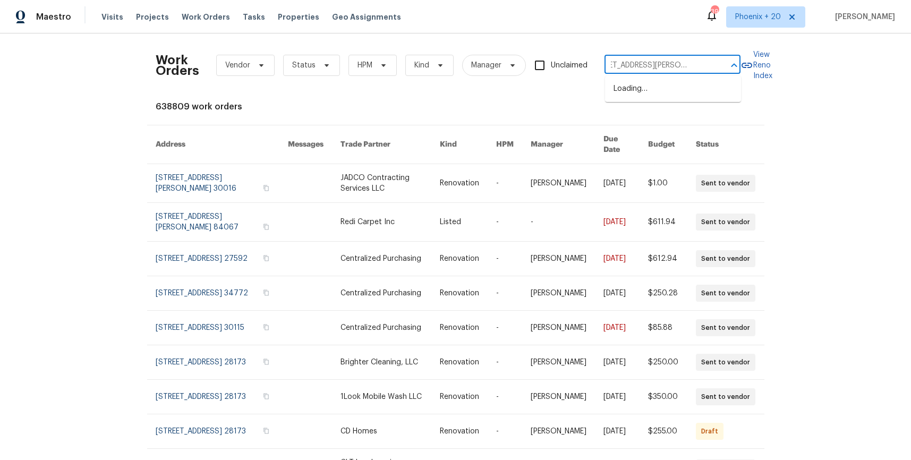
type input "8437 Crosser Dr, Indianapolis, IN 46237"
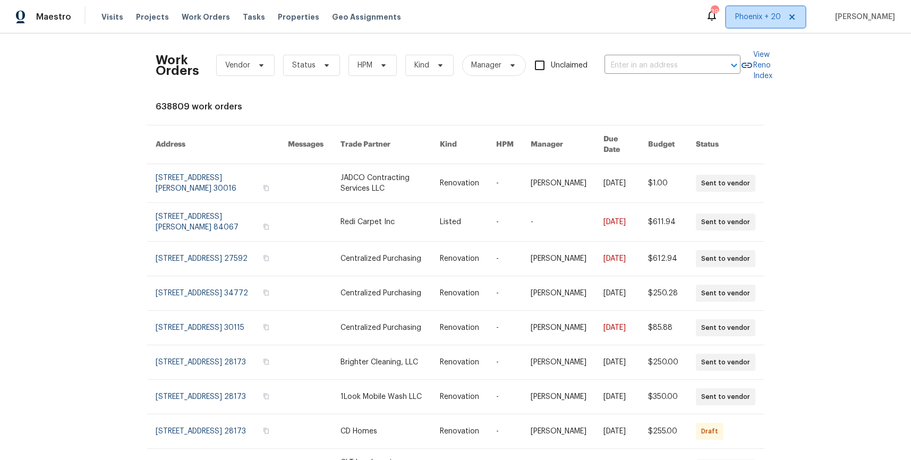
drag, startPoint x: 765, startPoint y: 16, endPoint x: 762, endPoint y: 31, distance: 15.7
click at [765, 16] on span "Phoenix + 20" at bounding box center [759, 17] width 46 height 11
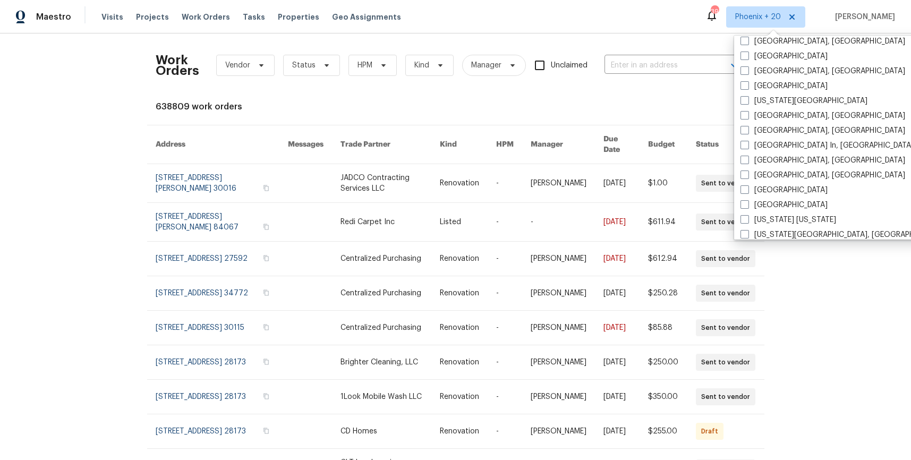
scroll to position [590, 0]
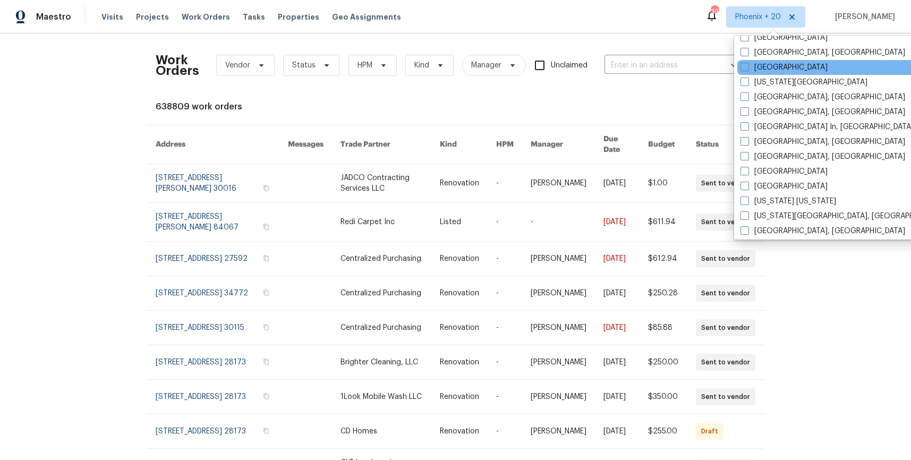
click at [763, 60] on div "Jacksonville" at bounding box center [845, 67] width 214 height 15
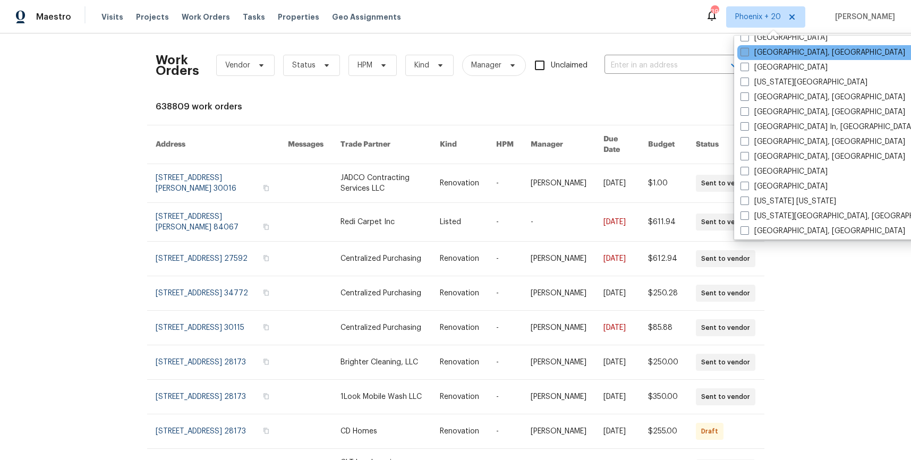
click at [761, 50] on label "Indianapolis, IN" at bounding box center [823, 52] width 165 height 11
click at [748, 50] on input "Indianapolis, IN" at bounding box center [744, 50] width 7 height 7
checkbox input "true"
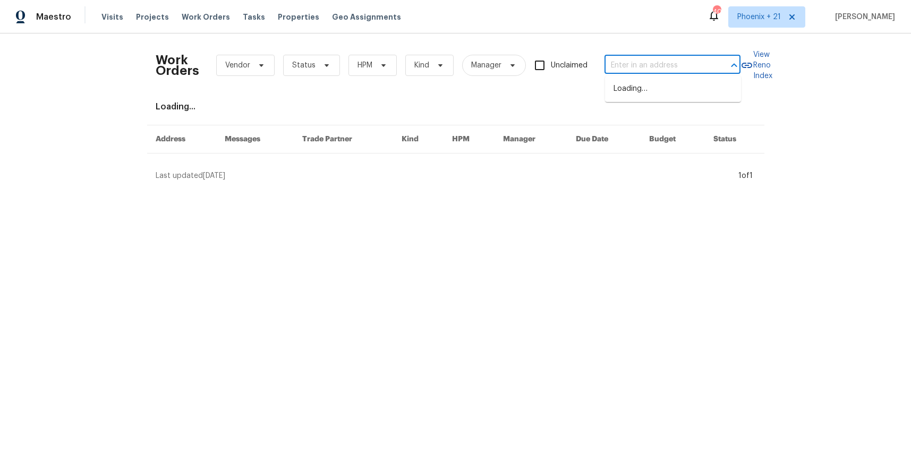
click at [687, 71] on input "text" at bounding box center [658, 65] width 106 height 16
paste input "8437 Crosser Dr, Indianapolis, IN 46237"
type input "8437 Crosser Dr, Indianapolis, IN 46237"
click at [674, 94] on li "8437 Crosser Dr, Indianapolis, IN 46237" at bounding box center [673, 94] width 136 height 29
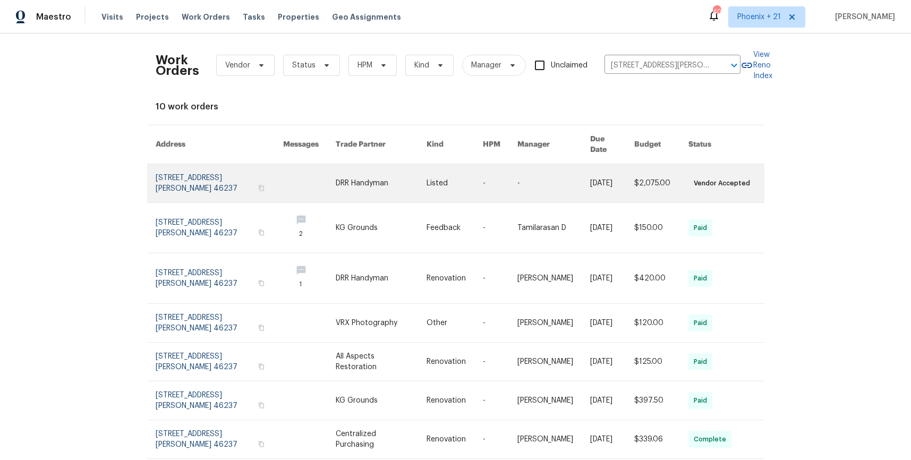
click at [353, 170] on link at bounding box center [381, 183] width 91 height 38
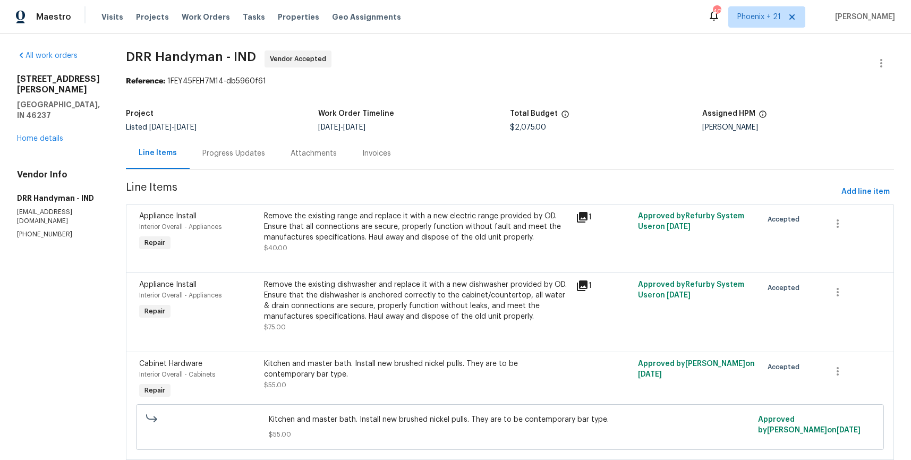
click at [47, 121] on div "8437 Crosser Dr Indianapolis, IN 46237 Home details" at bounding box center [58, 109] width 83 height 70
click at [48, 135] on link "Home details" at bounding box center [40, 138] width 46 height 7
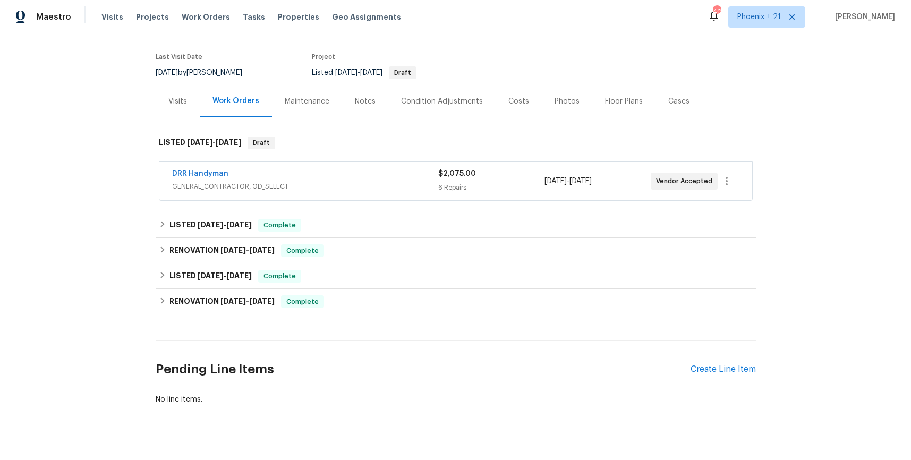
scroll to position [92, 0]
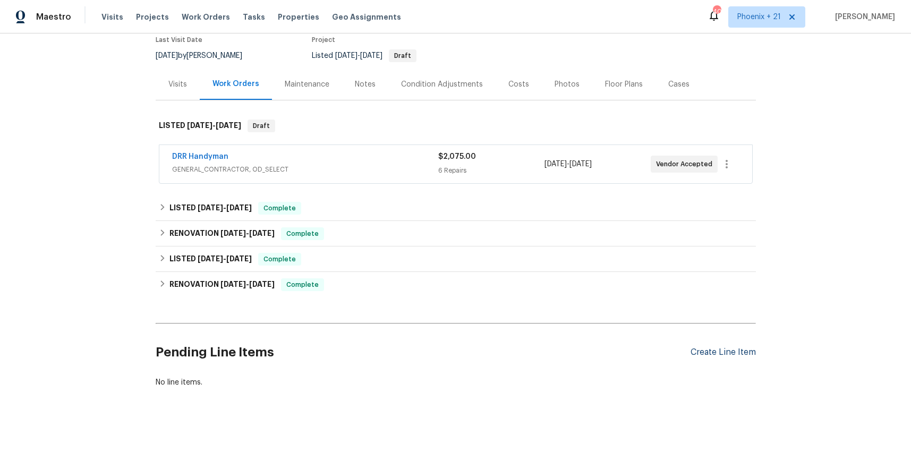
click at [738, 352] on div "Create Line Item" at bounding box center [723, 353] width 65 height 10
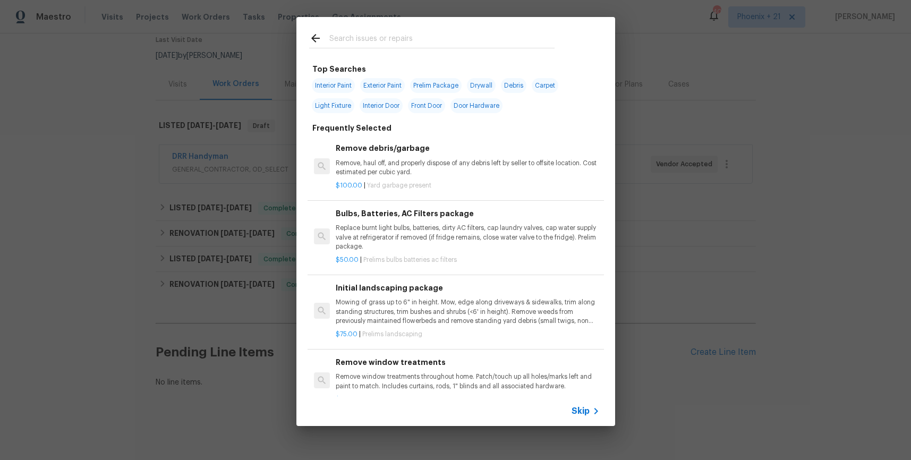
click at [411, 51] on div at bounding box center [432, 38] width 271 height 42
click at [411, 43] on input "text" at bounding box center [442, 40] width 225 height 16
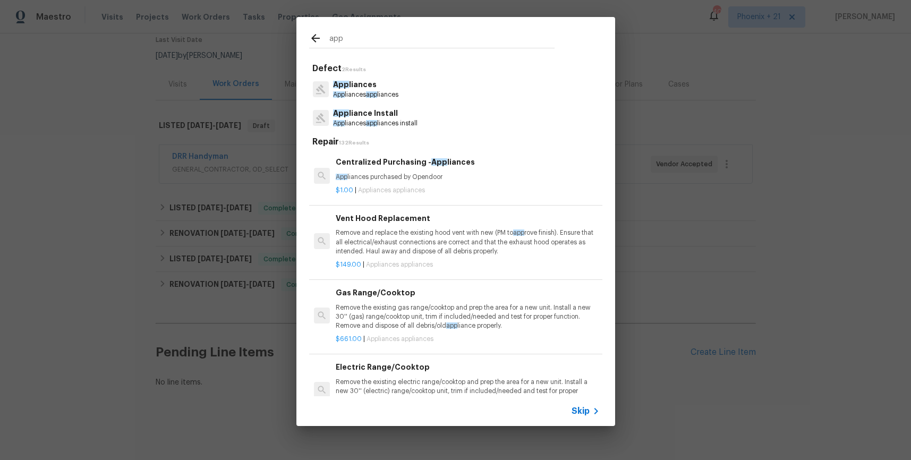
type input "app"
click at [489, 174] on p "App liances purchased by Opendoor" at bounding box center [468, 177] width 264 height 9
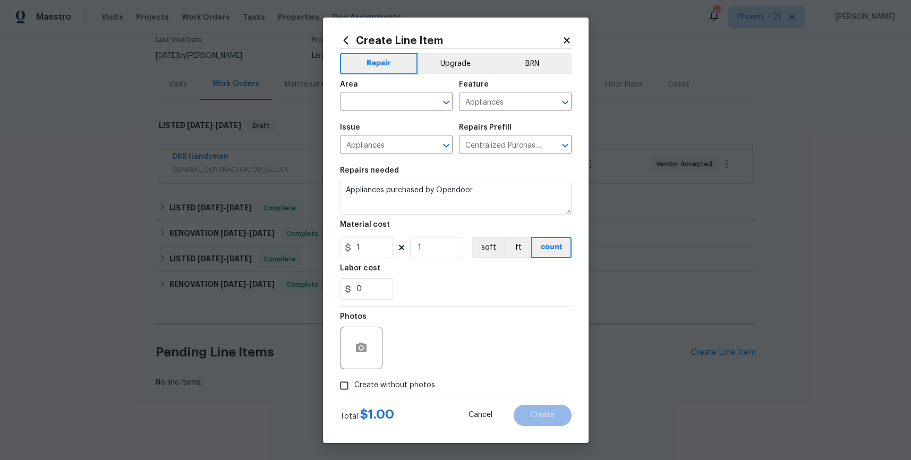
click at [452, 75] on span "Area ​" at bounding box center [396, 95] width 113 height 43
click at [453, 70] on button "Upgrade" at bounding box center [456, 63] width 76 height 21
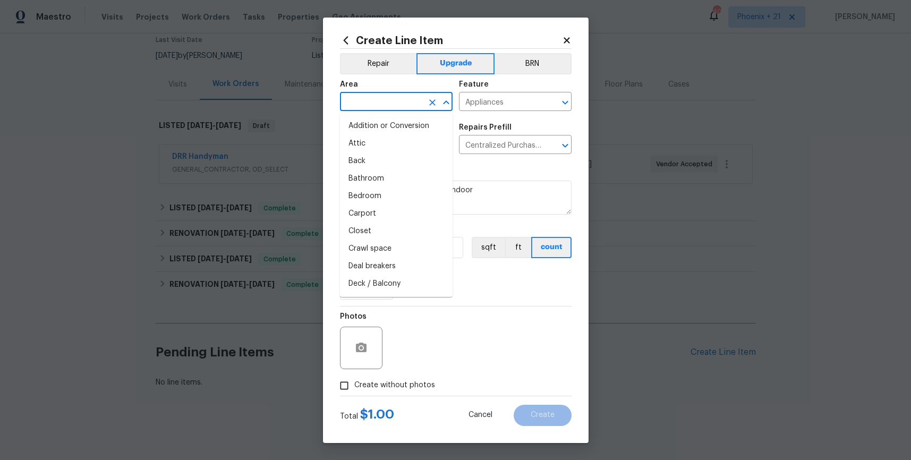
click at [398, 106] on input "text" at bounding box center [381, 103] width 83 height 16
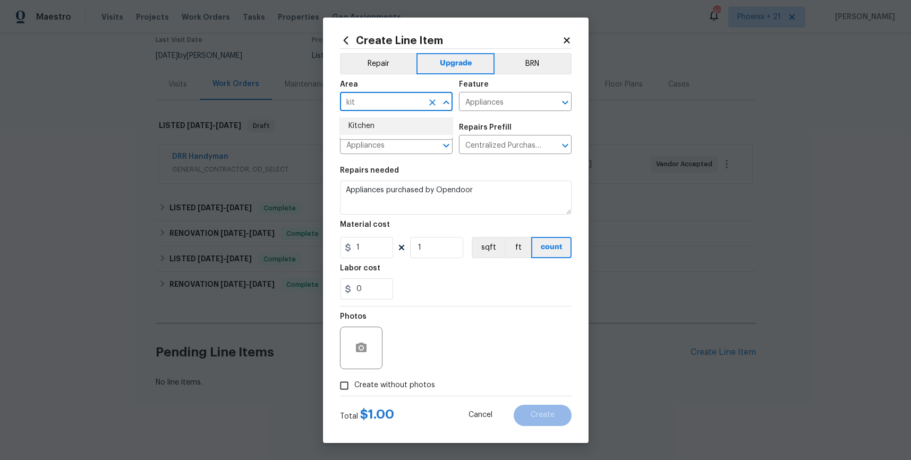
click at [389, 120] on li "Kitchen" at bounding box center [396, 126] width 113 height 18
type input "Kitchen"
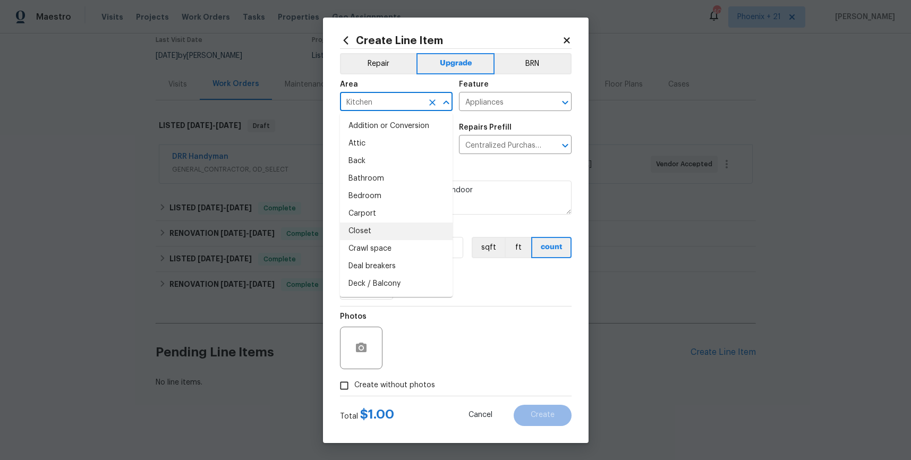
click at [511, 172] on div "Repairs needed" at bounding box center [456, 174] width 232 height 14
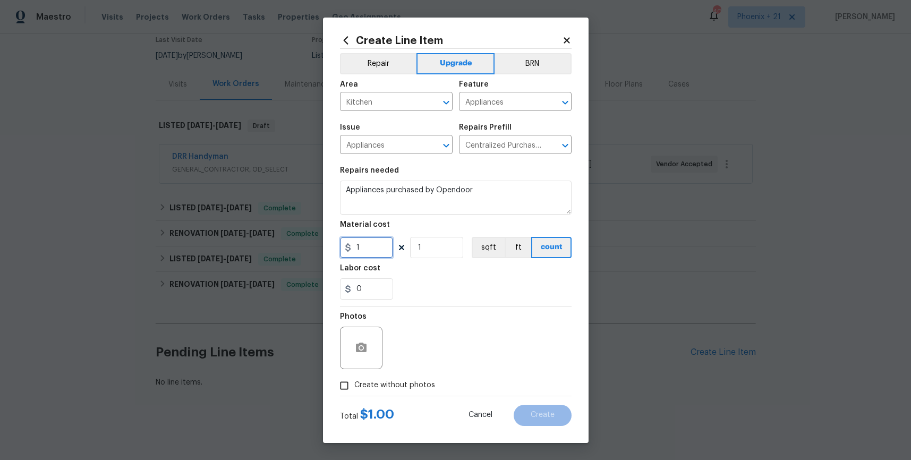
click at [365, 243] on input "1" at bounding box center [366, 247] width 53 height 21
type input "1607.07"
click at [406, 384] on span "Create without photos" at bounding box center [395, 385] width 81 height 11
click at [355, 384] on input "Create without photos" at bounding box center [344, 386] width 20 height 20
checkbox input "true"
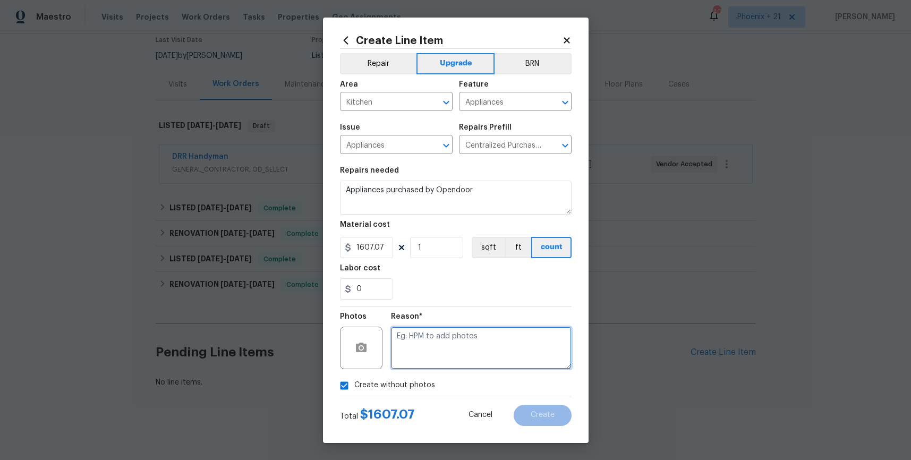
drag, startPoint x: 406, startPoint y: 382, endPoint x: 416, endPoint y: 359, distance: 24.5
click at [416, 359] on textarea at bounding box center [481, 348] width 181 height 43
type textarea "NA"
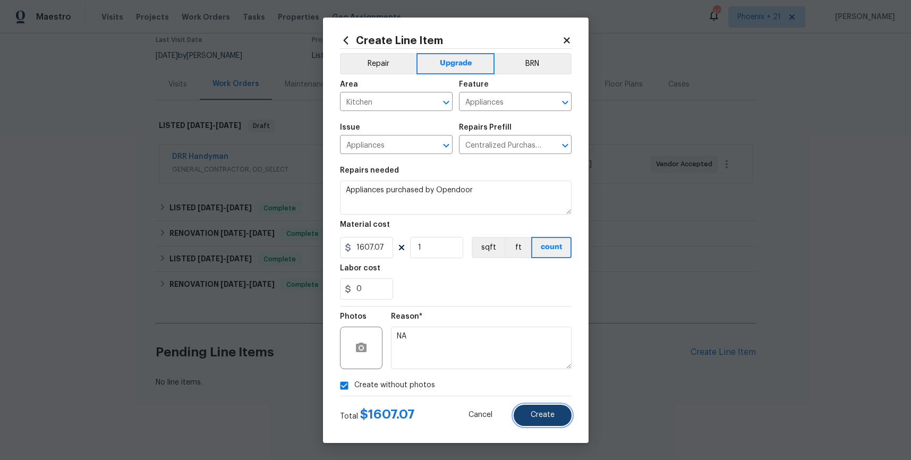
click at [534, 418] on span "Create" at bounding box center [543, 415] width 24 height 8
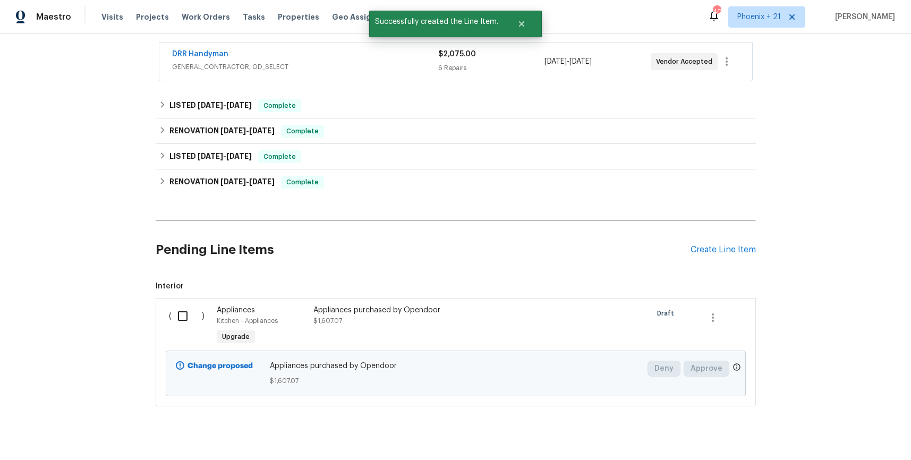
scroll to position [214, 0]
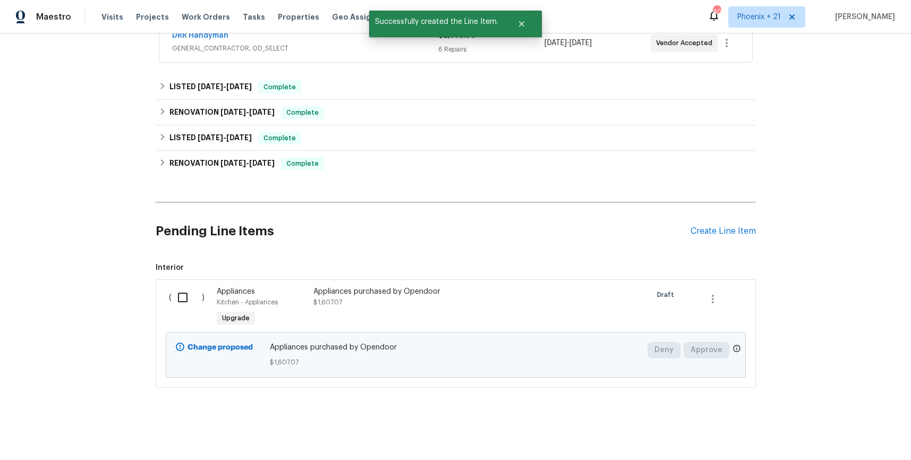
click at [196, 297] on input "checkbox" at bounding box center [187, 297] width 30 height 22
checkbox input "true"
click at [824, 437] on span "Create Work Order" at bounding box center [850, 433] width 71 height 13
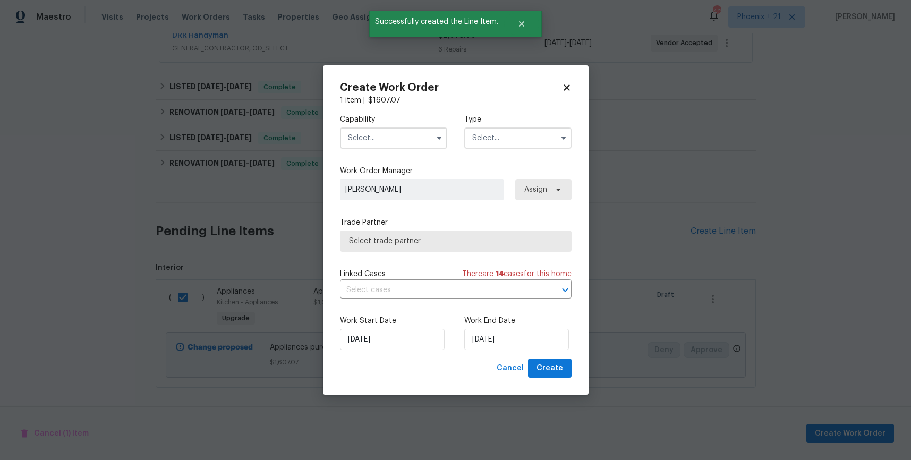
click at [391, 137] on input "text" at bounding box center [393, 138] width 107 height 21
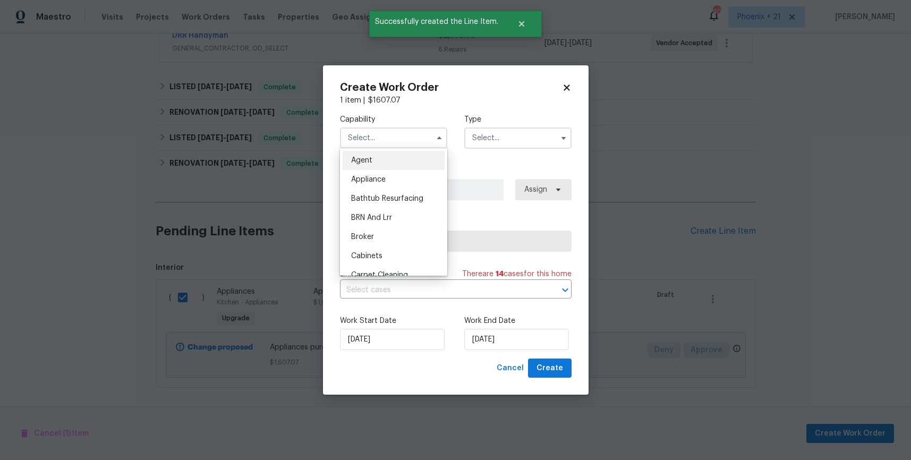
drag, startPoint x: 396, startPoint y: 175, endPoint x: 424, endPoint y: 167, distance: 28.9
click at [396, 175] on div "Appliance" at bounding box center [394, 179] width 102 height 19
type input "Appliance"
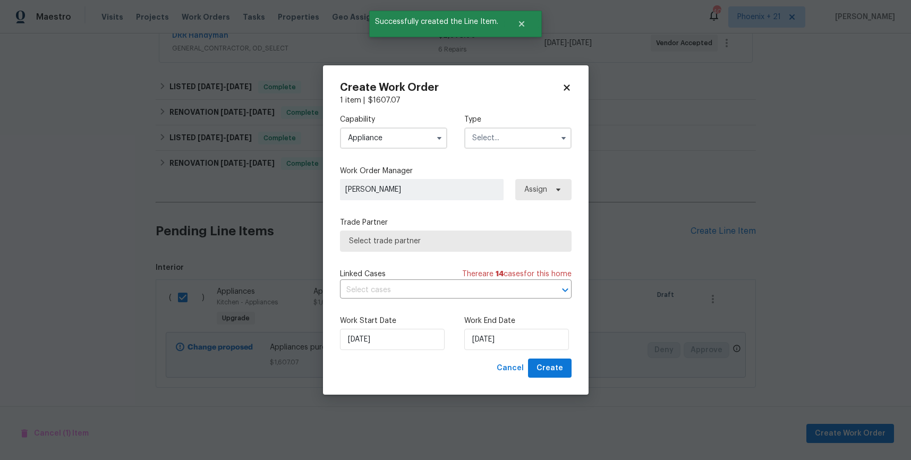
drag, startPoint x: 520, startPoint y: 130, endPoint x: 519, endPoint y: 147, distance: 17.0
click at [520, 132] on input "text" at bounding box center [518, 138] width 107 height 21
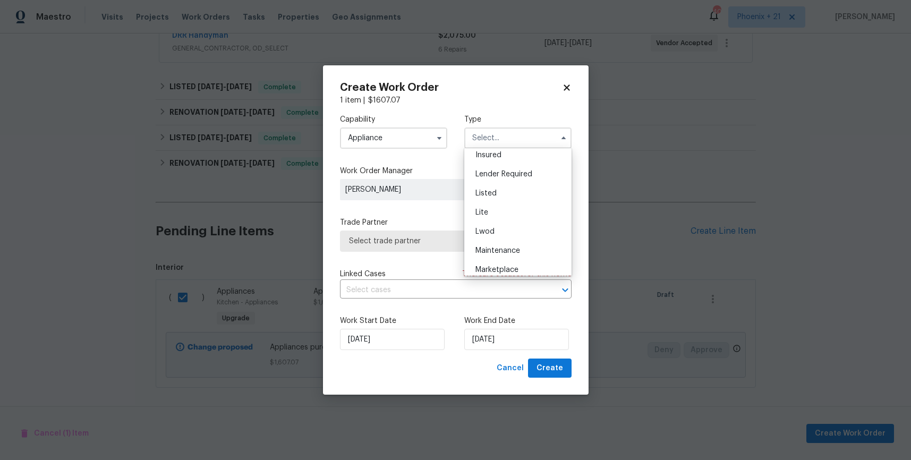
scroll to position [81, 0]
click at [516, 189] on div "Listed" at bounding box center [518, 194] width 102 height 19
type input "Listed"
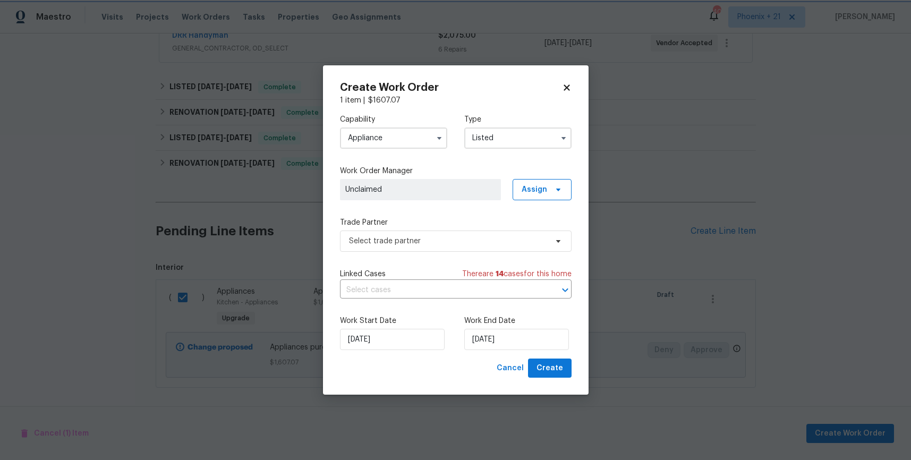
scroll to position [0, 0]
click at [543, 189] on span "Assign" at bounding box center [535, 189] width 26 height 11
drag, startPoint x: 542, startPoint y: 236, endPoint x: 521, endPoint y: 240, distance: 20.6
click at [540, 236] on div "Assign to me" at bounding box center [544, 234] width 46 height 11
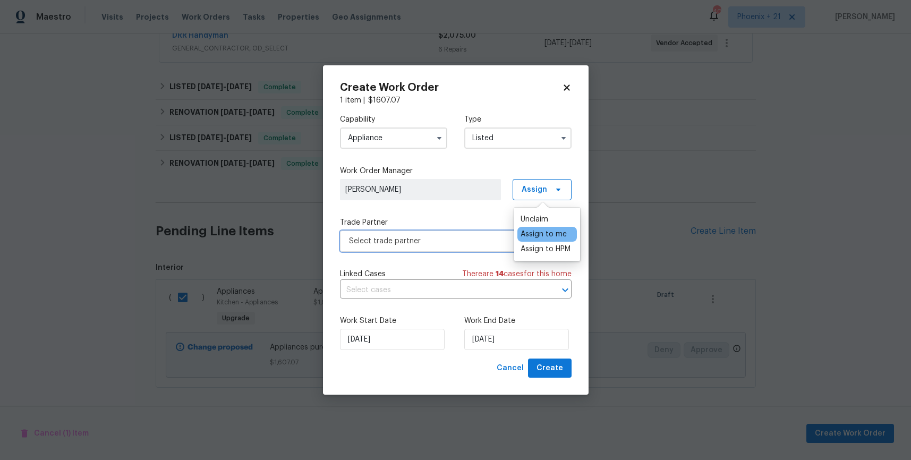
click at [474, 248] on span "Select trade partner" at bounding box center [456, 241] width 232 height 21
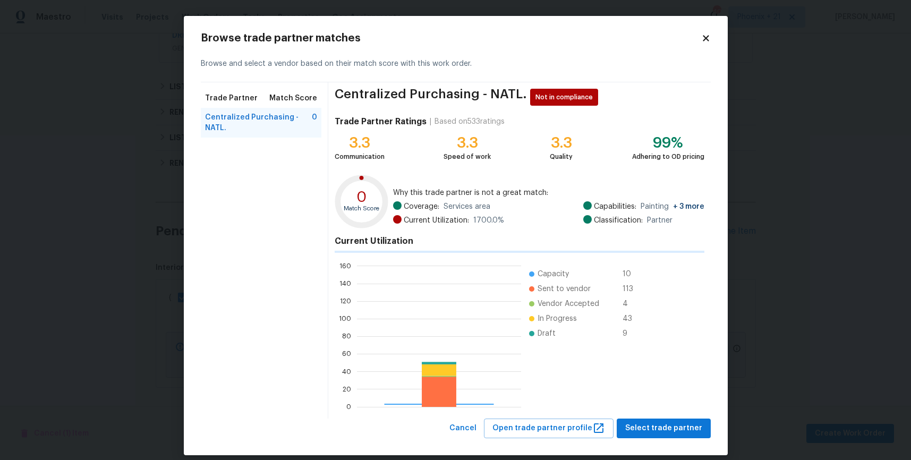
scroll to position [149, 164]
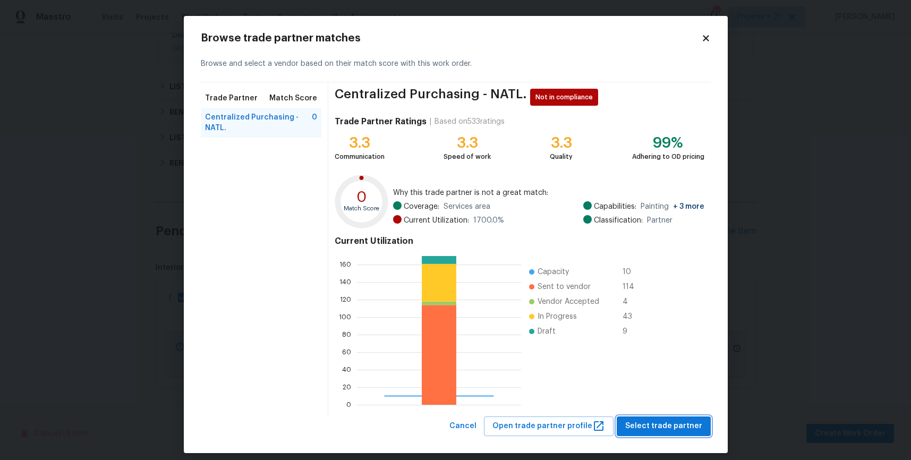
click at [664, 435] on button "Select trade partner" at bounding box center [664, 427] width 94 height 20
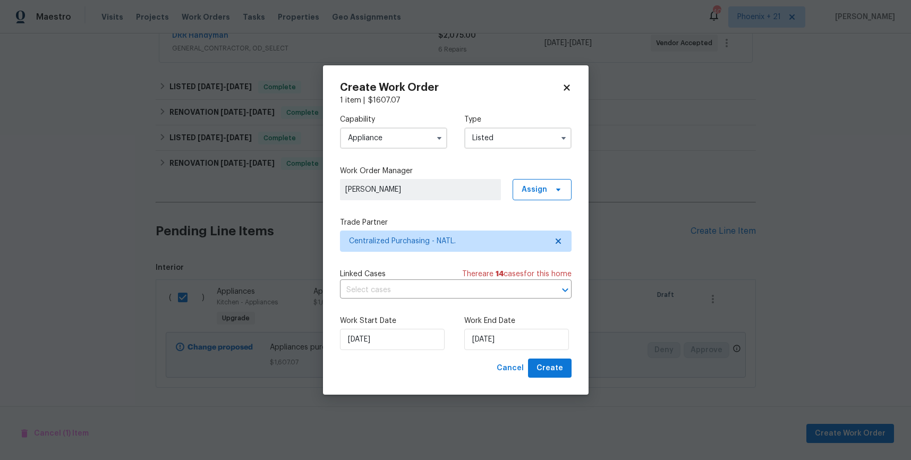
click at [544, 356] on div "Work Start Date 9/13/2025 Work End Date 9/13/2025" at bounding box center [456, 333] width 232 height 52
click at [544, 365] on span "Create" at bounding box center [550, 368] width 27 height 13
checkbox input "false"
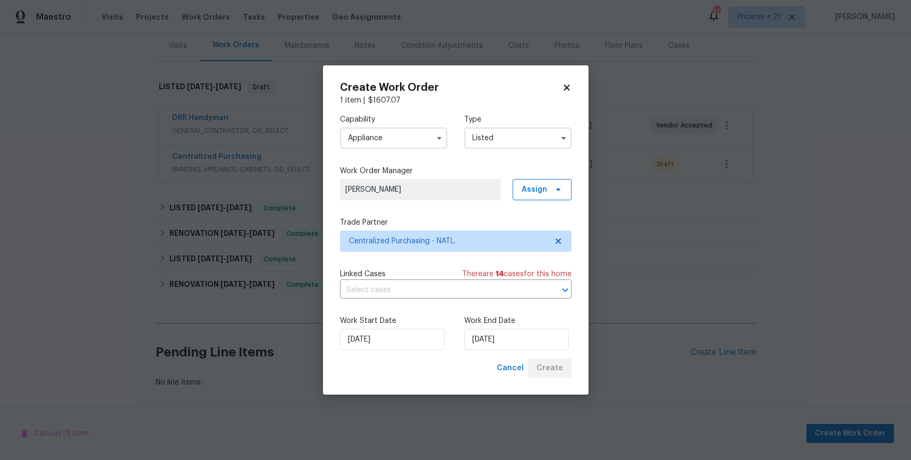
scroll to position [131, 0]
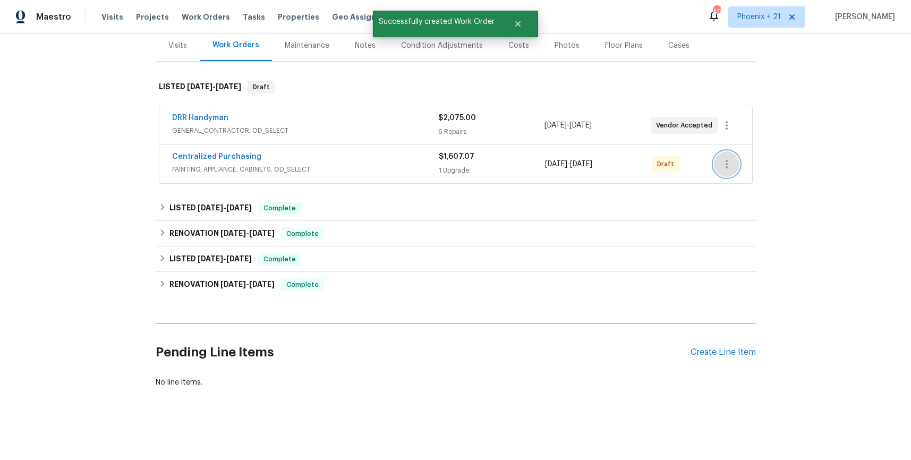
click at [730, 163] on icon "button" at bounding box center [727, 164] width 13 height 13
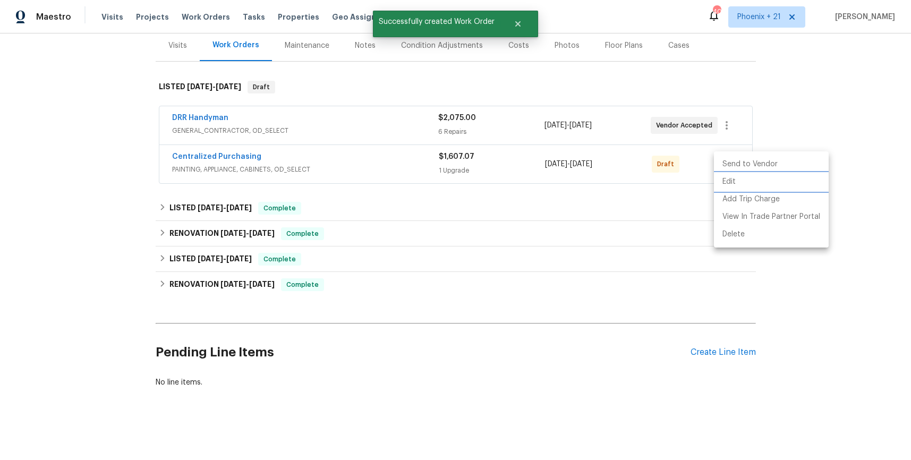
click at [734, 161] on ul "Send to Vendor Edit Add Trip Charge View In Trade Partner Portal Delete" at bounding box center [771, 199] width 115 height 96
click at [735, 163] on li "Send to Vendor" at bounding box center [771, 165] width 115 height 18
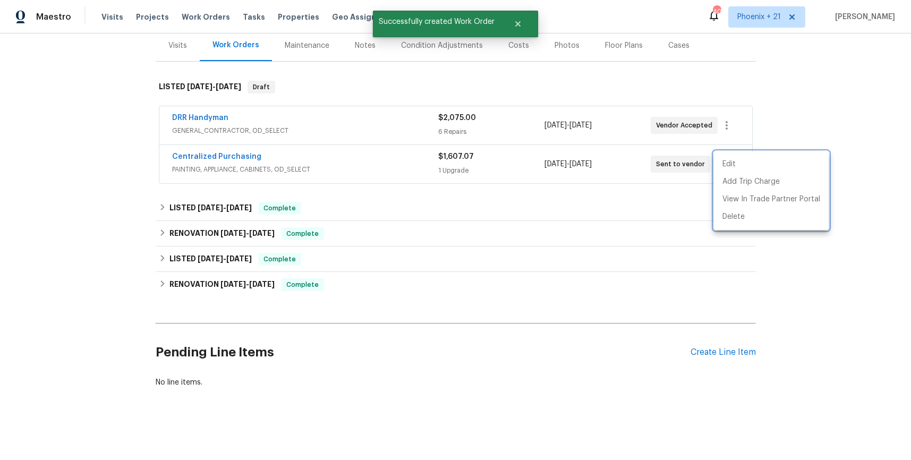
drag, startPoint x: 243, startPoint y: 163, endPoint x: 208, endPoint y: 158, distance: 35.9
click at [225, 161] on div at bounding box center [455, 230] width 911 height 460
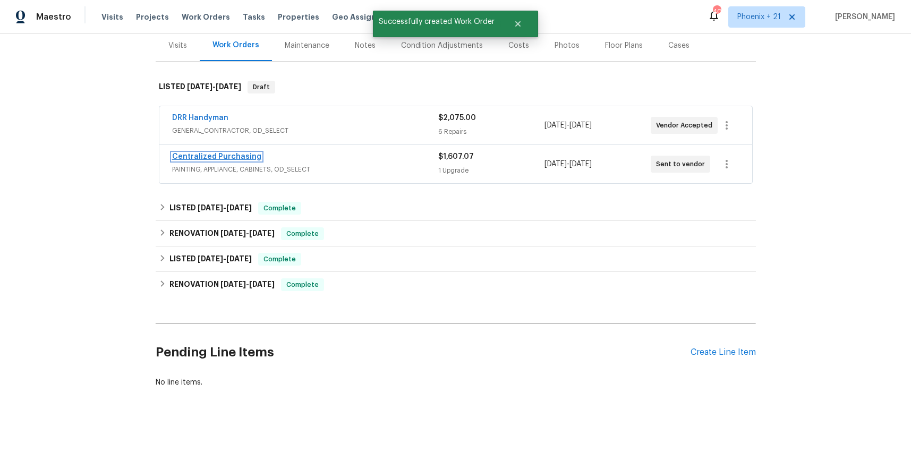
click at [208, 156] on link "Centralized Purchasing" at bounding box center [216, 156] width 89 height 7
